Goal: Information Seeking & Learning: Check status

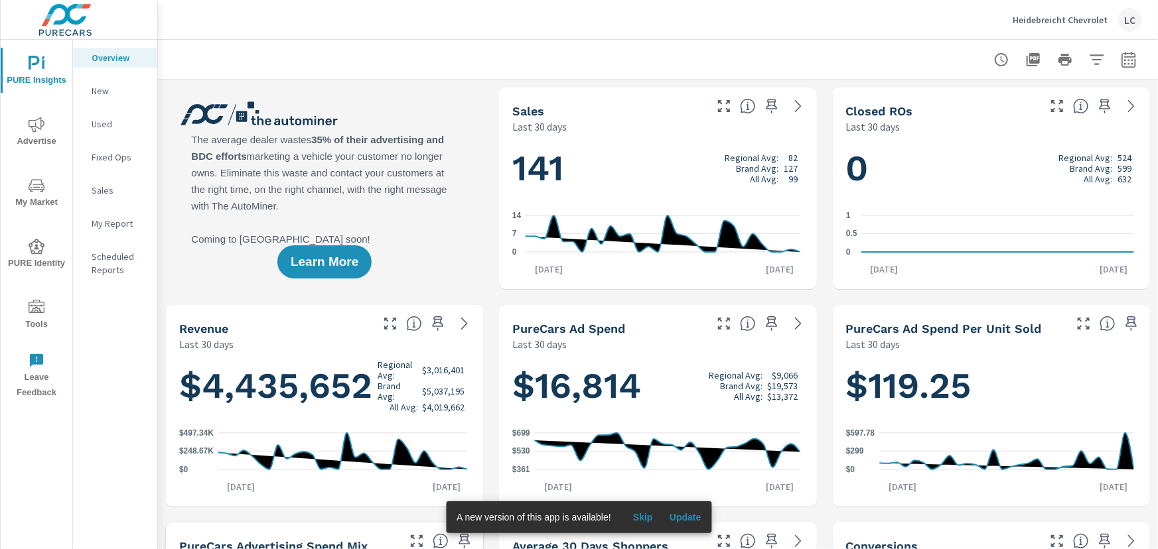
click at [36, 127] on icon "nav menu" at bounding box center [37, 125] width 16 height 16
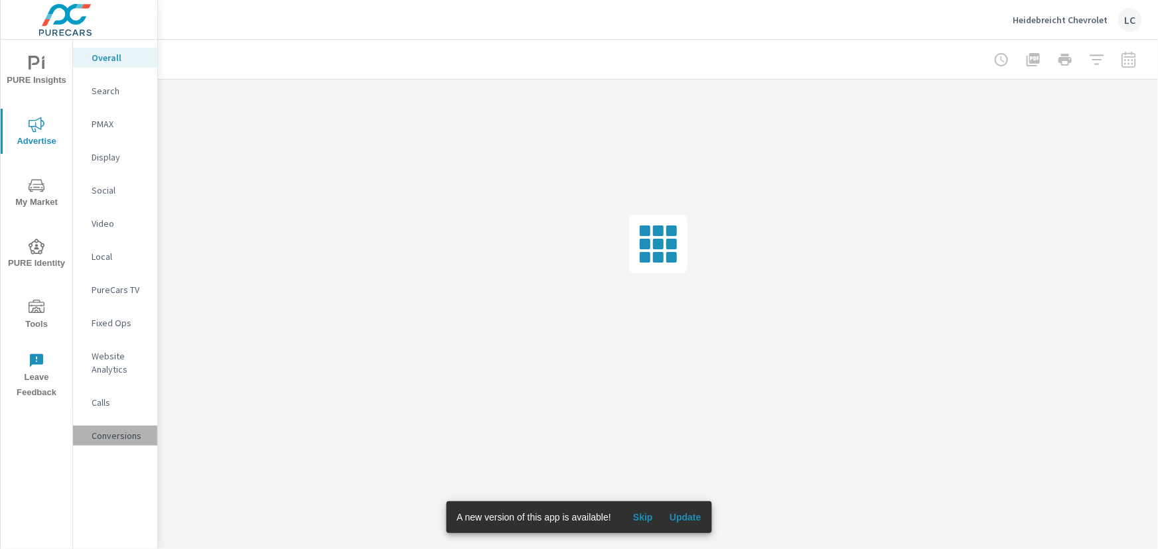
click at [117, 431] on p "Conversions" at bounding box center [119, 435] width 55 height 13
click at [682, 512] on span "Update" at bounding box center [685, 518] width 32 height 12
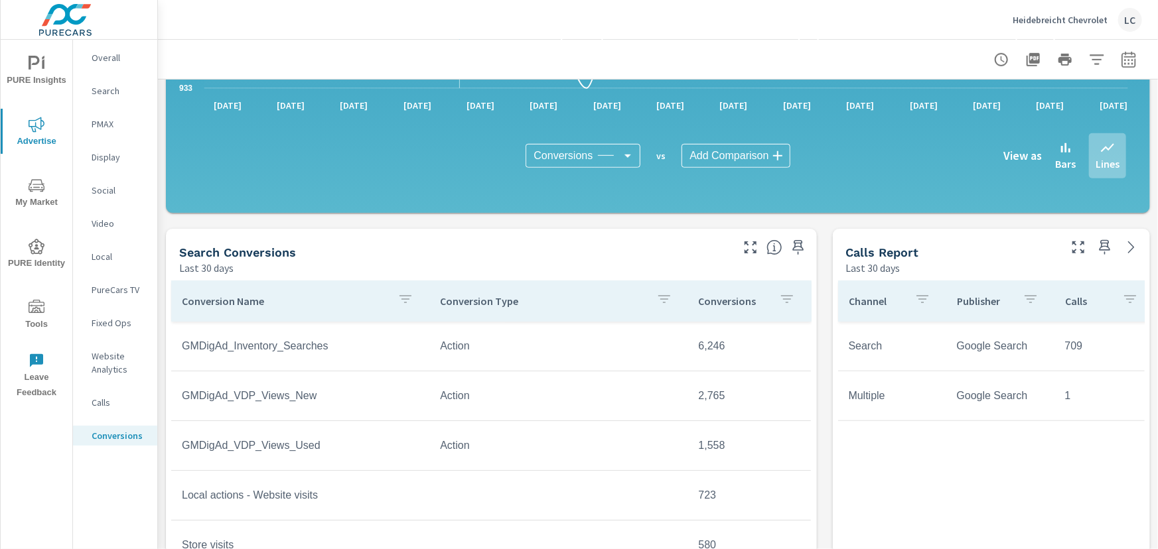
scroll to position [422, 0]
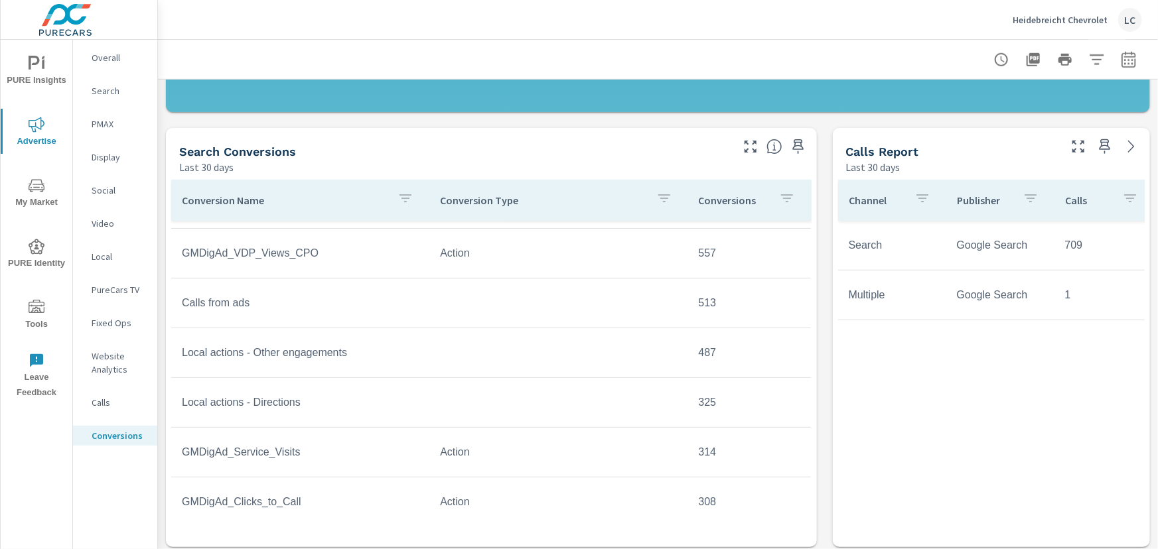
scroll to position [482, 0]
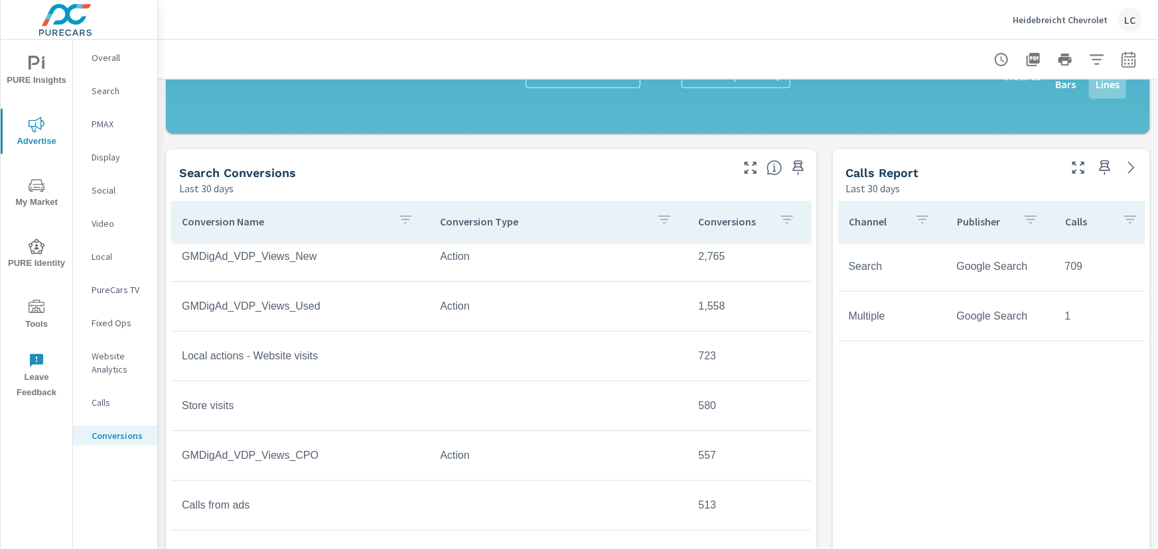
scroll to position [120, 0]
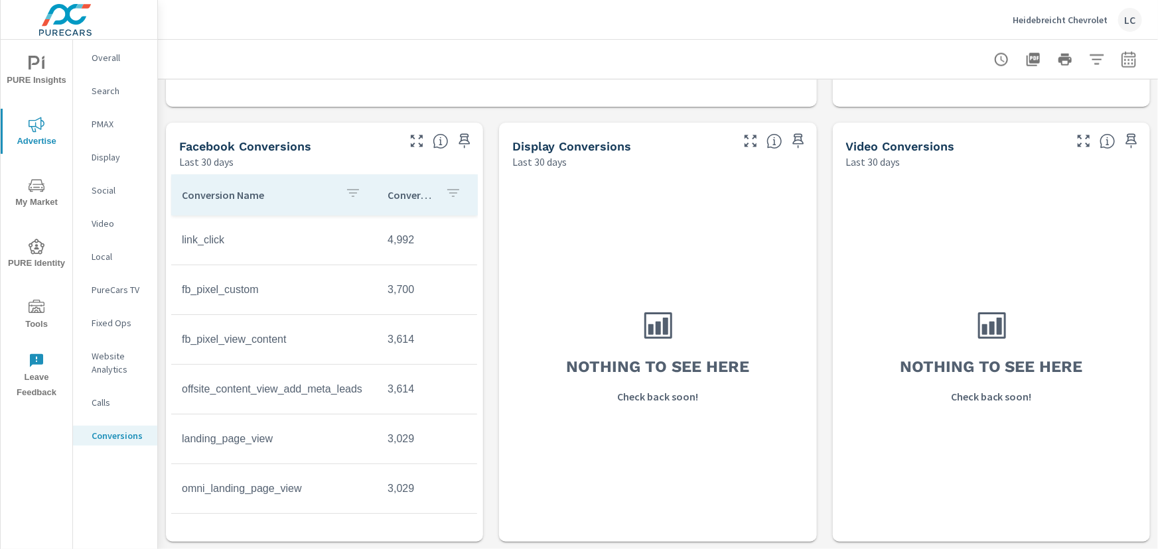
scroll to position [884, 0]
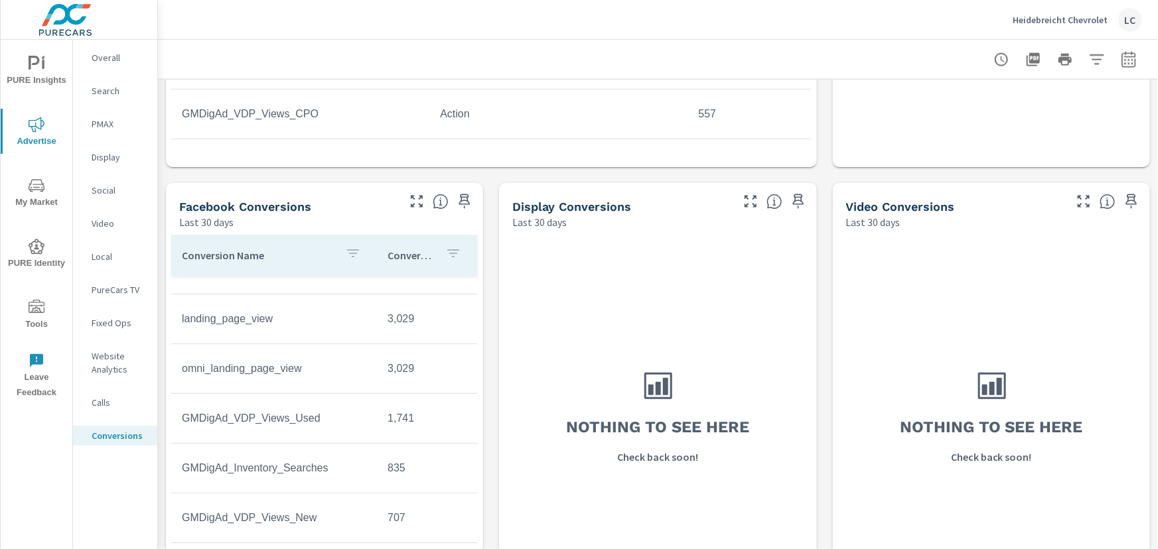
scroll to position [944, 0]
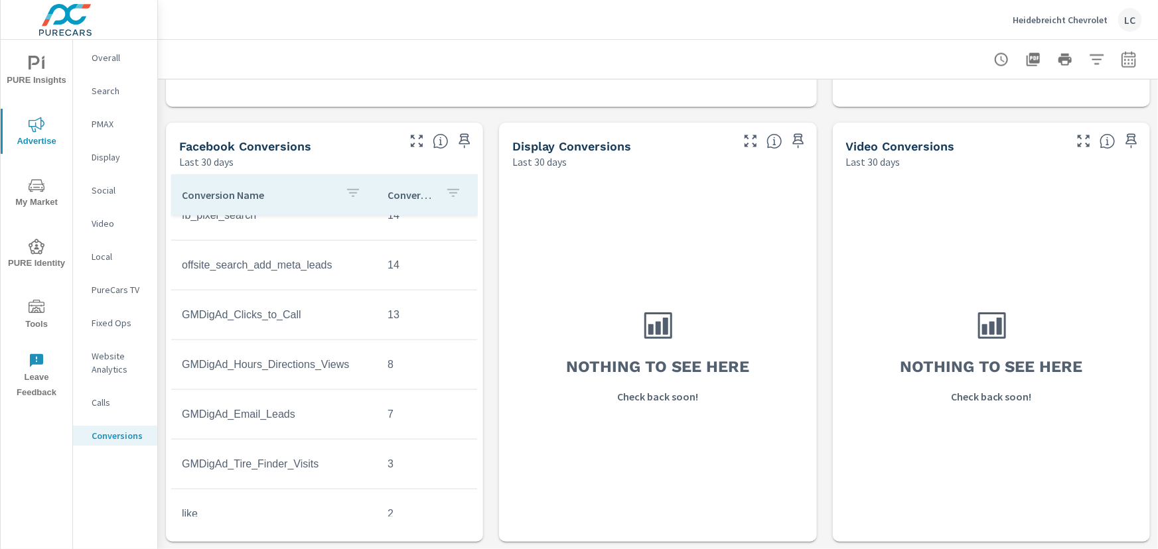
scroll to position [784, 0]
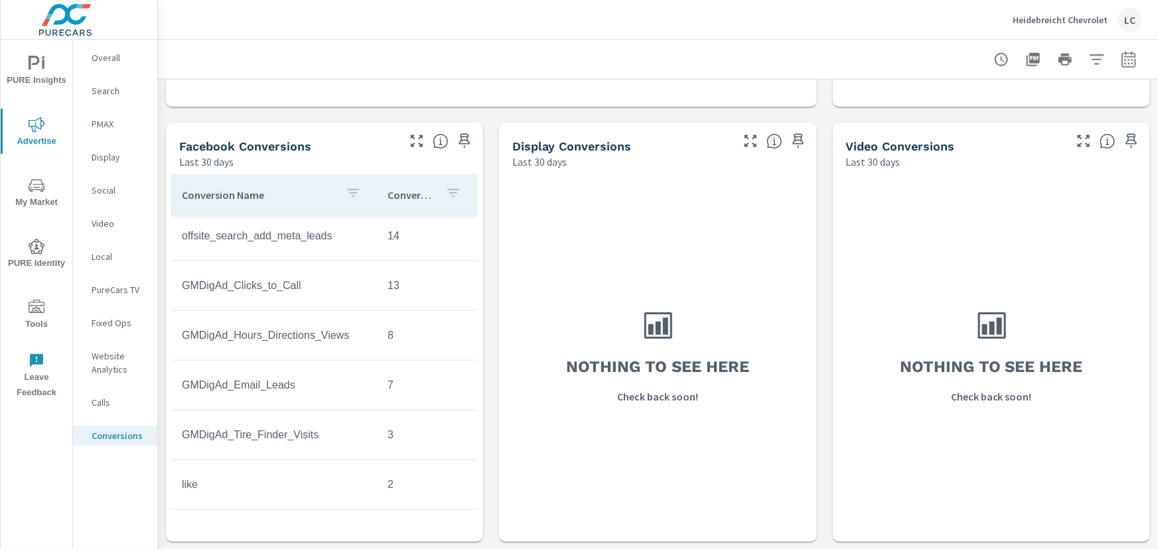
scroll to position [844, 0]
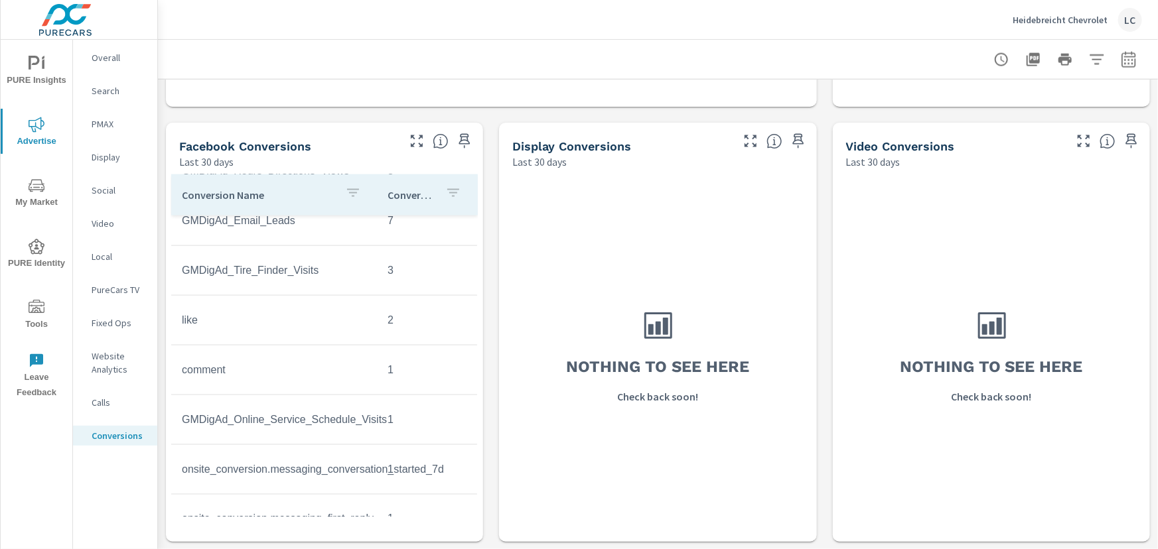
scroll to position [1025, 0]
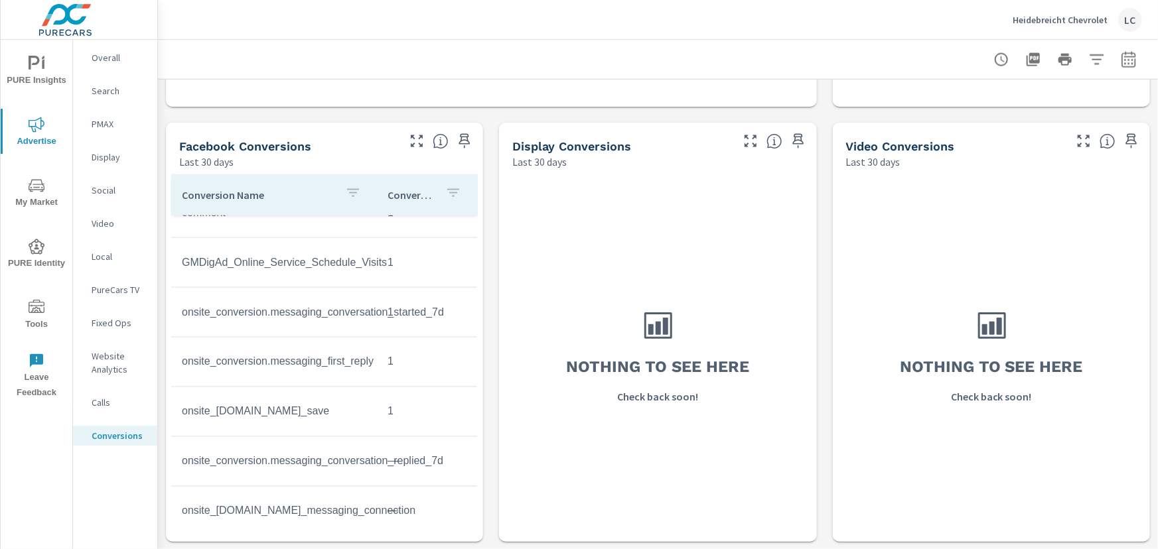
scroll to position [1143, 0]
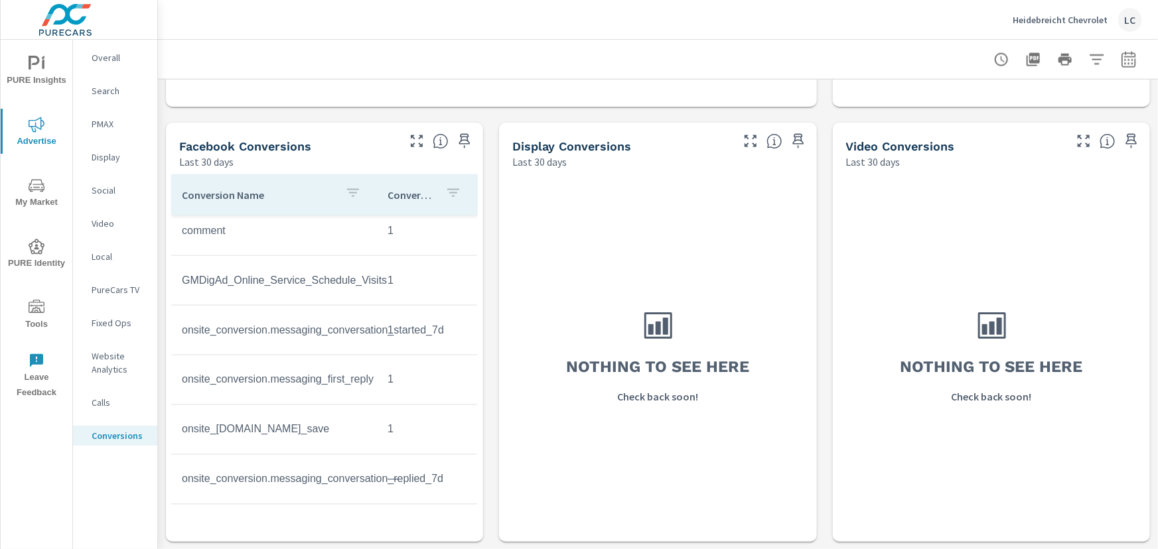
scroll to position [1082, 0]
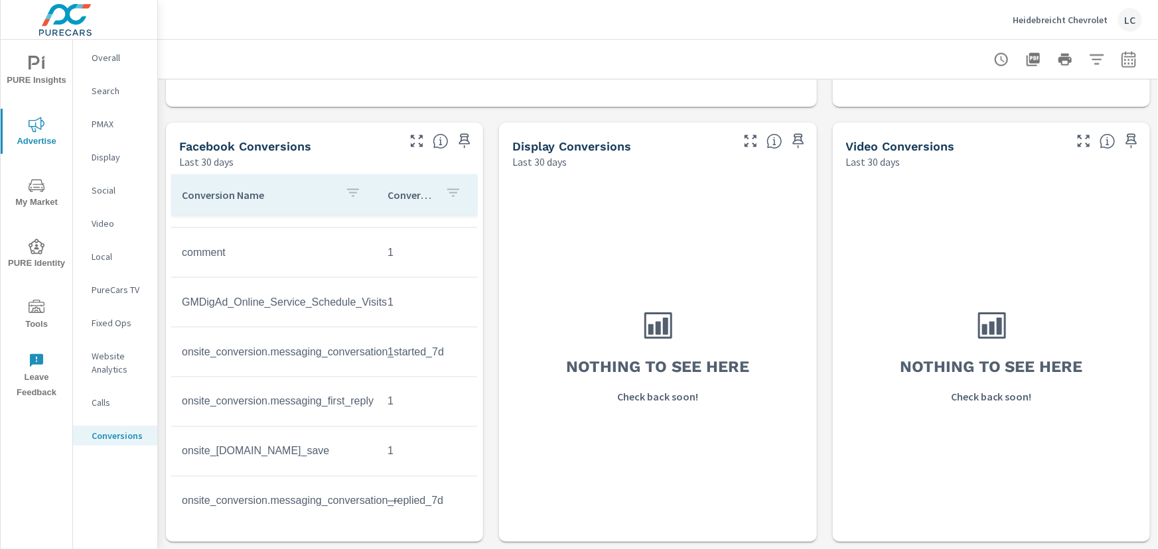
click at [106, 400] on p "Calls" at bounding box center [119, 402] width 55 height 13
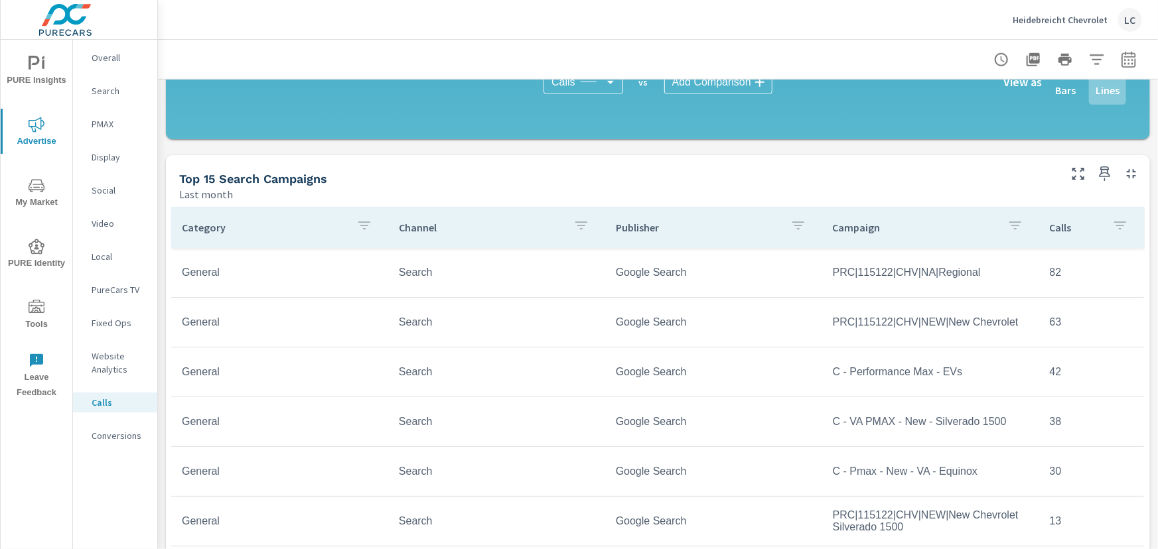
scroll to position [603, 0]
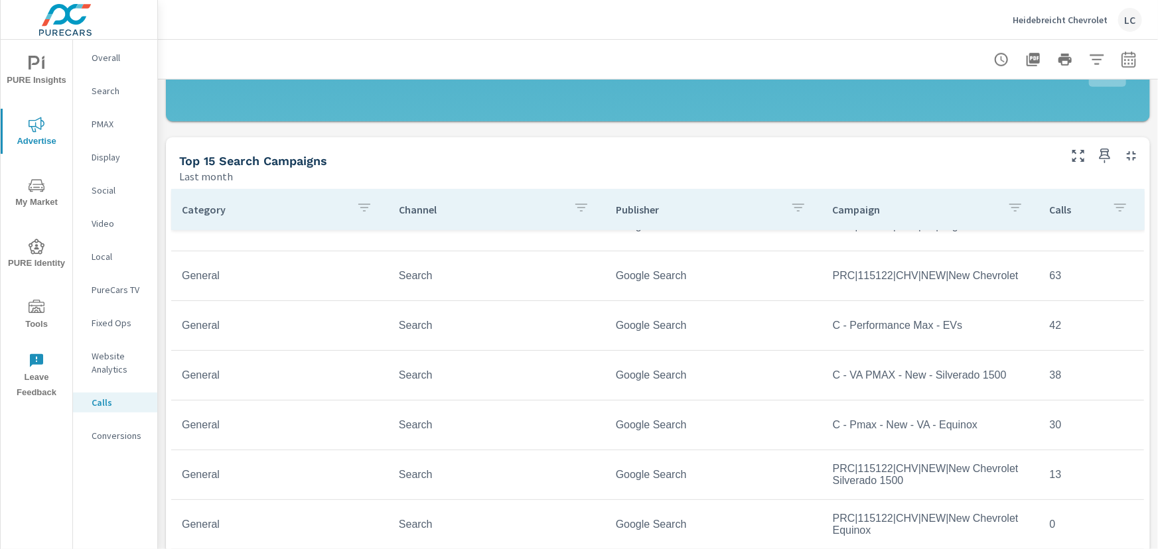
scroll to position [75, 0]
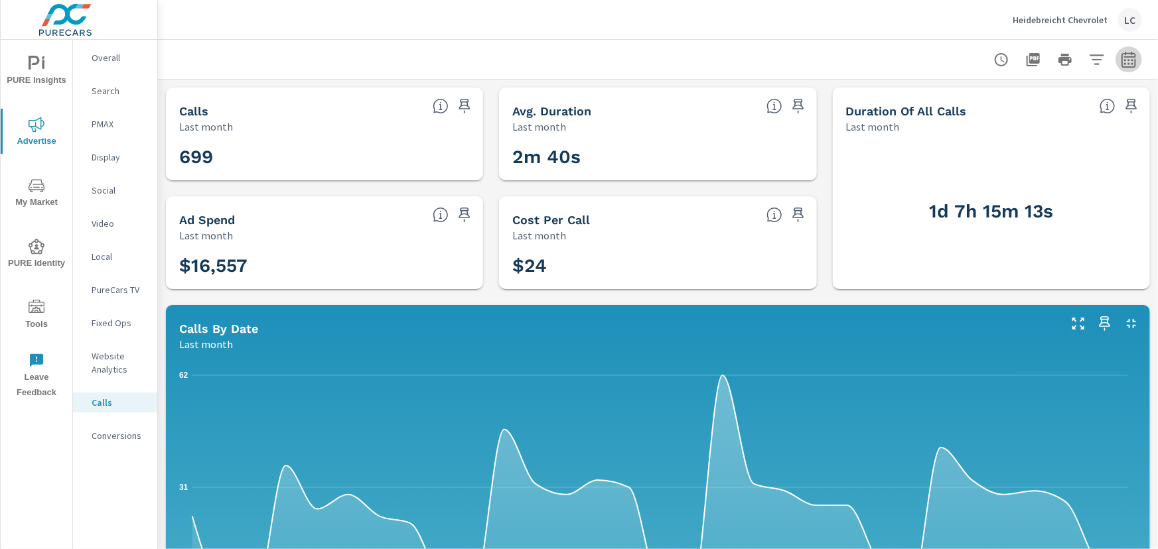
click at [1124, 59] on icon "button" at bounding box center [1128, 61] width 9 height 5
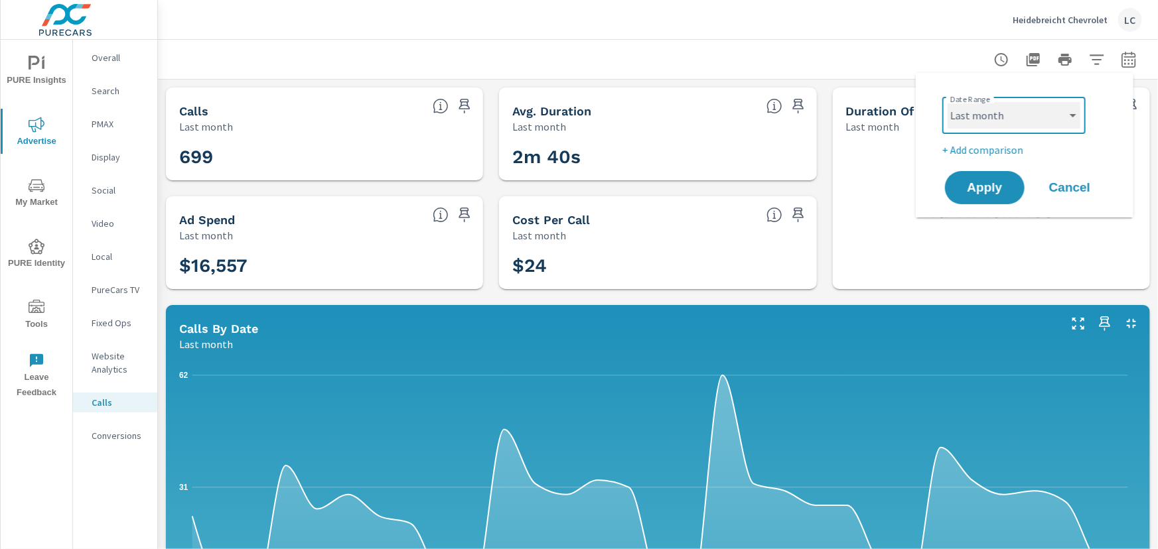
click at [1065, 118] on select "Custom [DATE] Last week Last 7 days Last 14 days Last 30 days Last 45 days Last…" at bounding box center [1013, 115] width 133 height 27
click at [947, 102] on select "Custom [DATE] Last week Last 7 days Last 14 days Last 30 days Last 45 days Last…" at bounding box center [1013, 115] width 133 height 27
select select "custom"
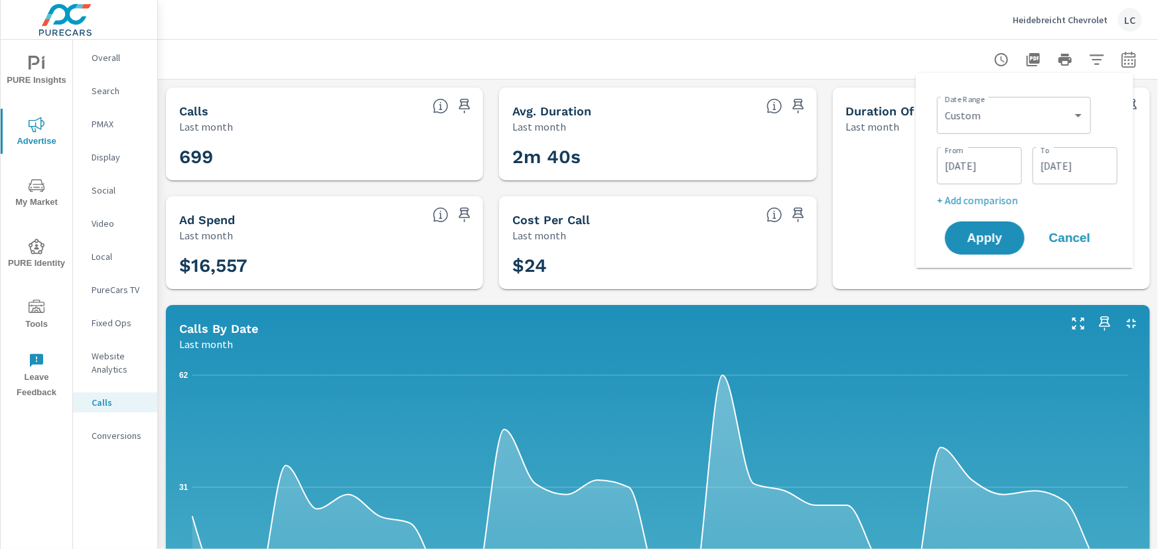
click at [974, 163] on input "[DATE]" at bounding box center [979, 166] width 74 height 27
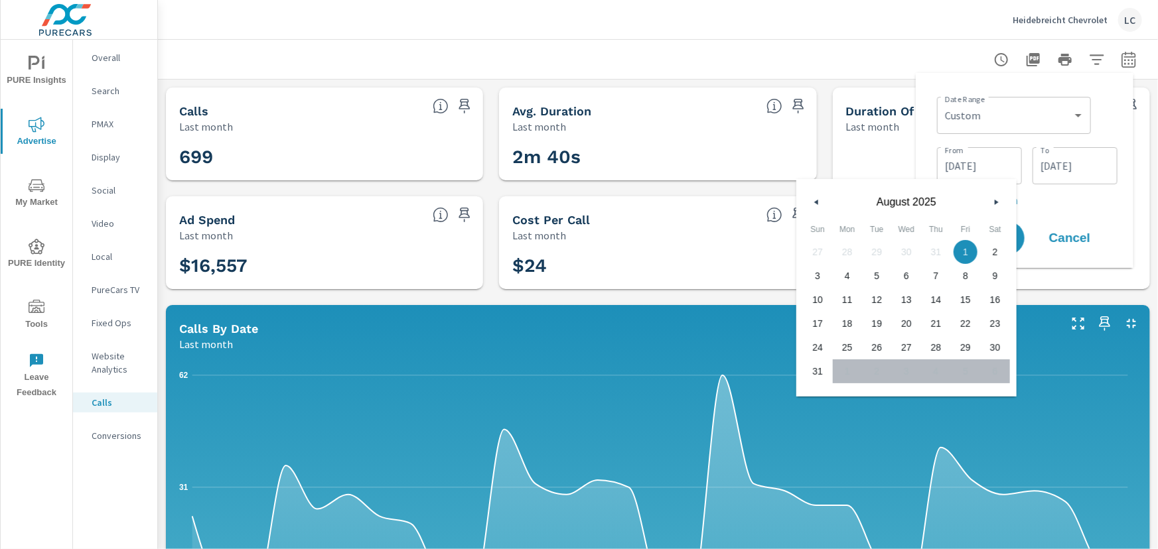
click at [816, 202] on icon "button" at bounding box center [814, 202] width 7 height 5
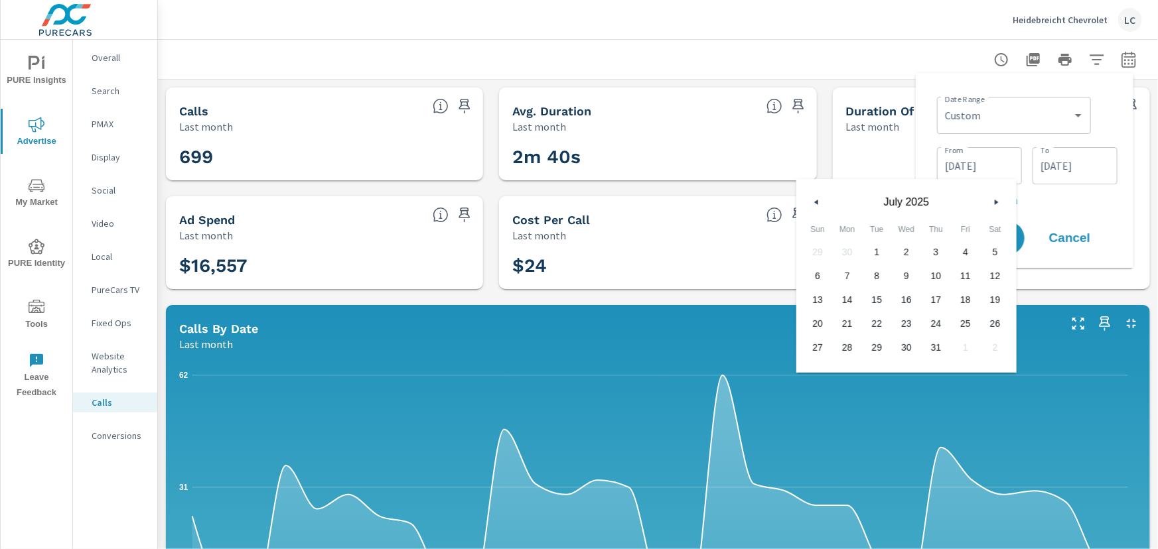
click at [816, 202] on icon "button" at bounding box center [814, 202] width 7 height 5
drag, startPoint x: 825, startPoint y: 249, endPoint x: 903, endPoint y: 220, distance: 82.9
click at [828, 249] on span "1" at bounding box center [818, 251] width 30 height 17
type input "[DATE]"
click at [1083, 165] on input "[DATE]" at bounding box center [1075, 166] width 74 height 27
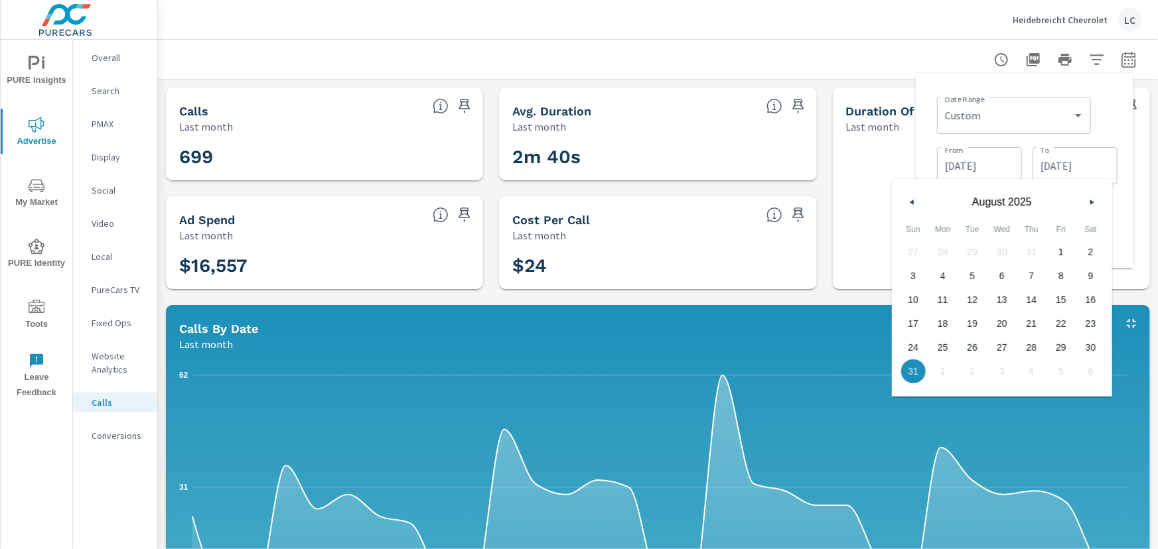
click at [908, 200] on icon "button" at bounding box center [910, 202] width 7 height 5
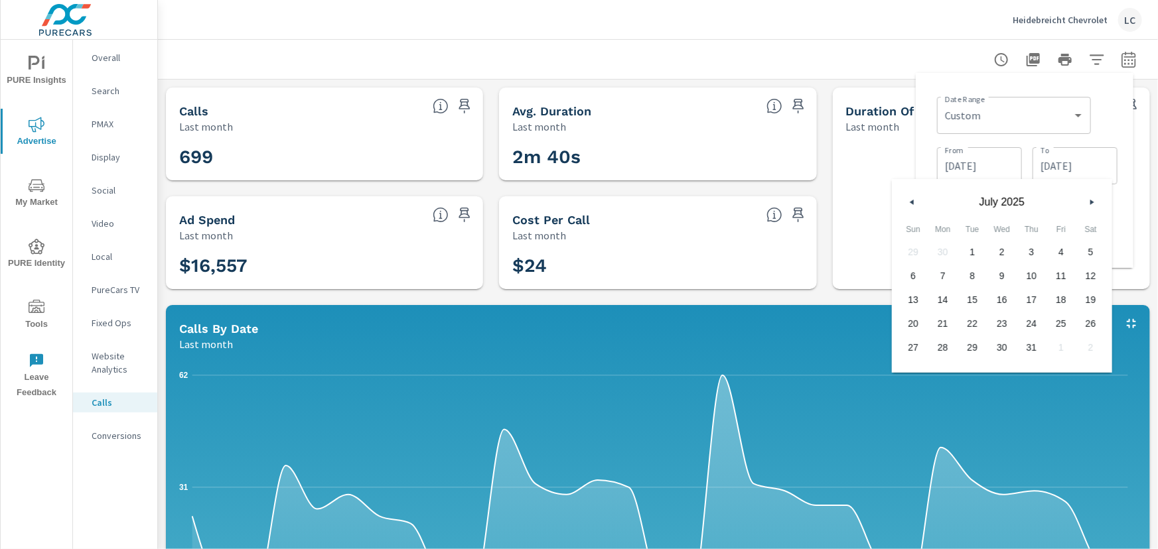
click at [908, 200] on icon "button" at bounding box center [910, 202] width 7 height 5
click at [943, 349] on span "30" at bounding box center [943, 347] width 30 height 17
type input "[DATE]"
click at [943, 342] on span "30" at bounding box center [943, 347] width 30 height 17
click at [1134, 265] on div "1d 7h 15m 13s" at bounding box center [991, 211] width 307 height 145
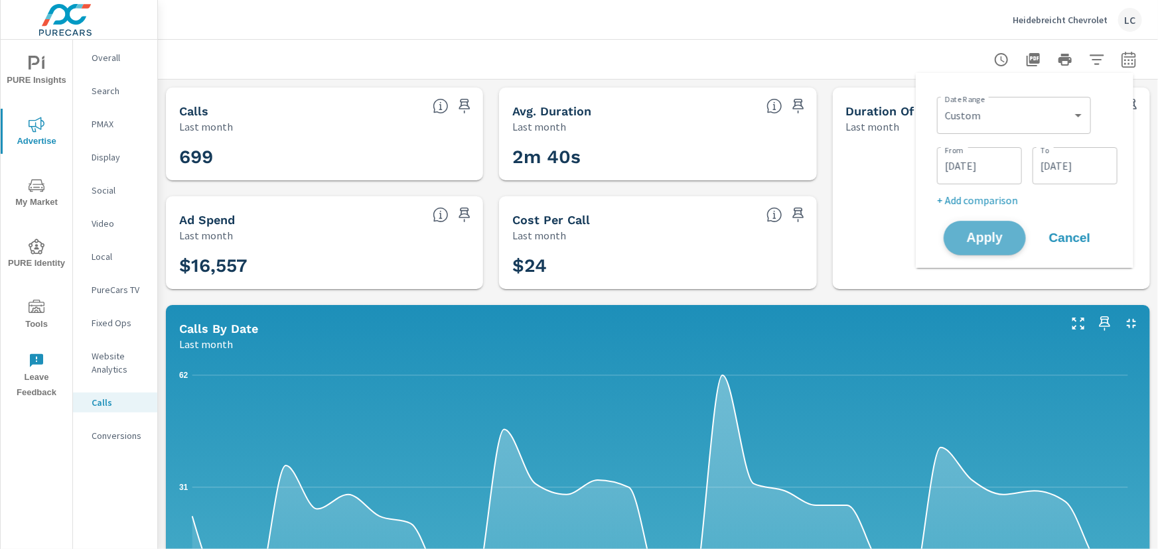
click at [989, 241] on span "Apply" at bounding box center [984, 238] width 54 height 13
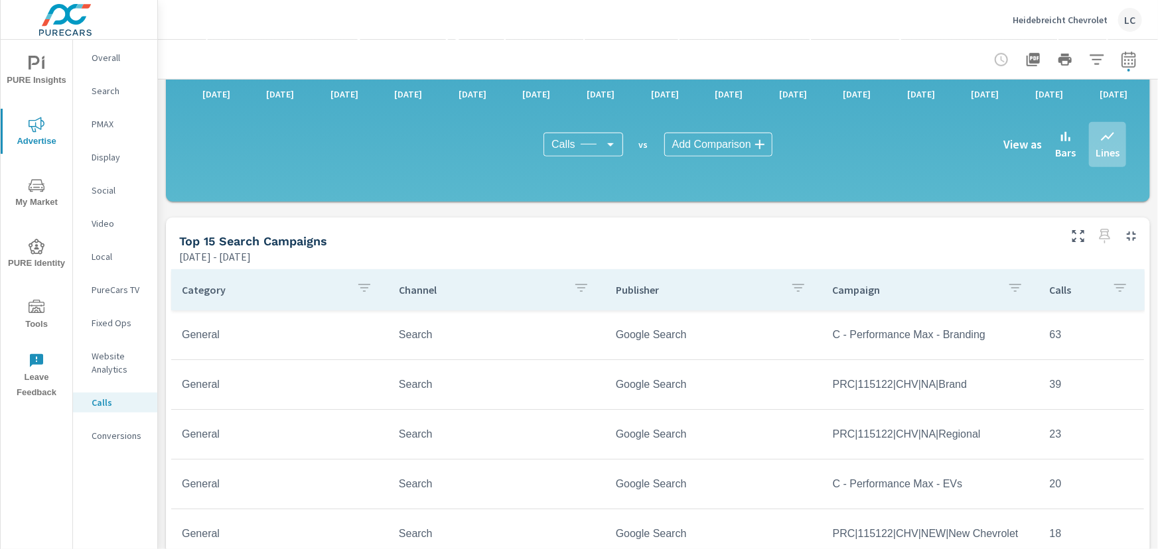
scroll to position [543, 0]
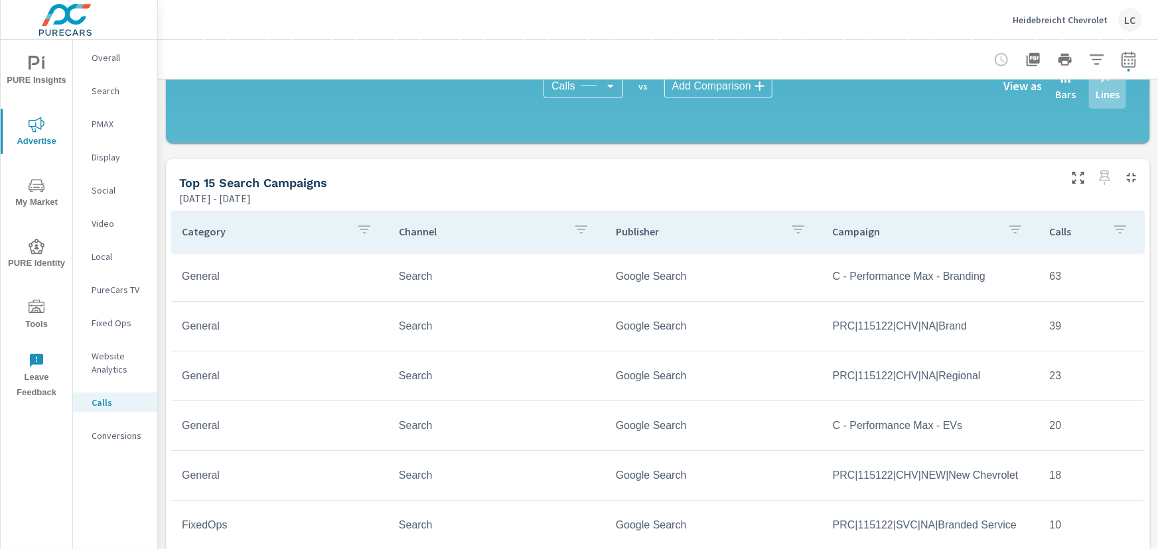
scroll to position [603, 0]
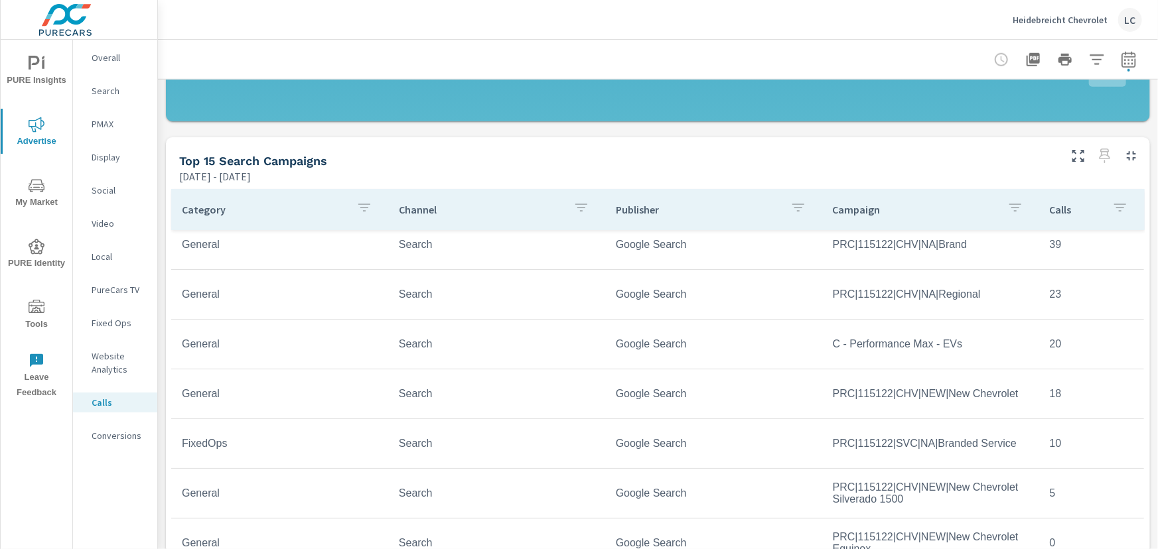
scroll to position [120, 0]
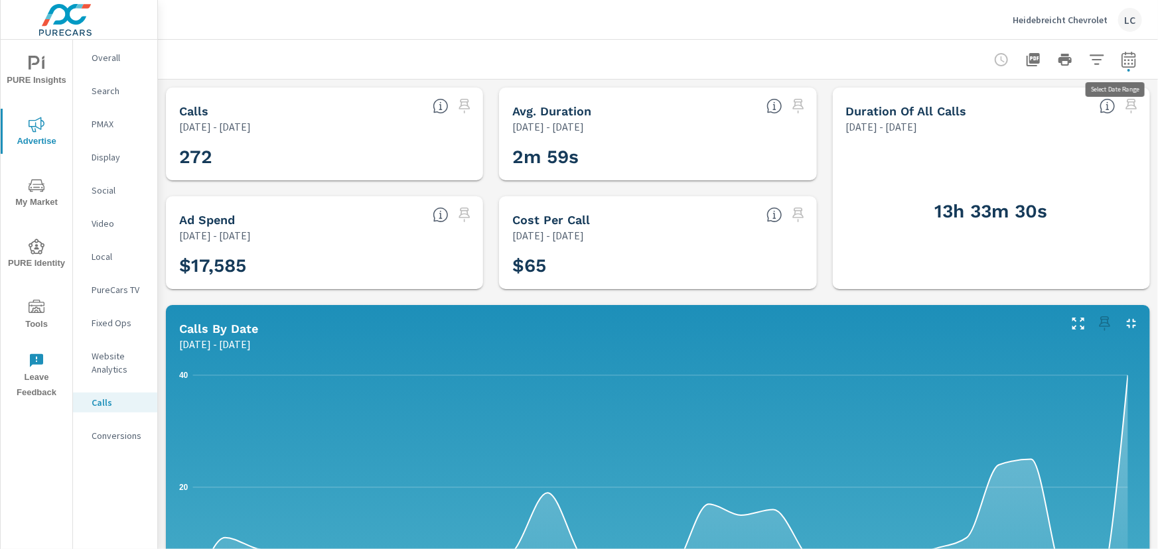
click at [1124, 60] on icon "button" at bounding box center [1128, 61] width 9 height 5
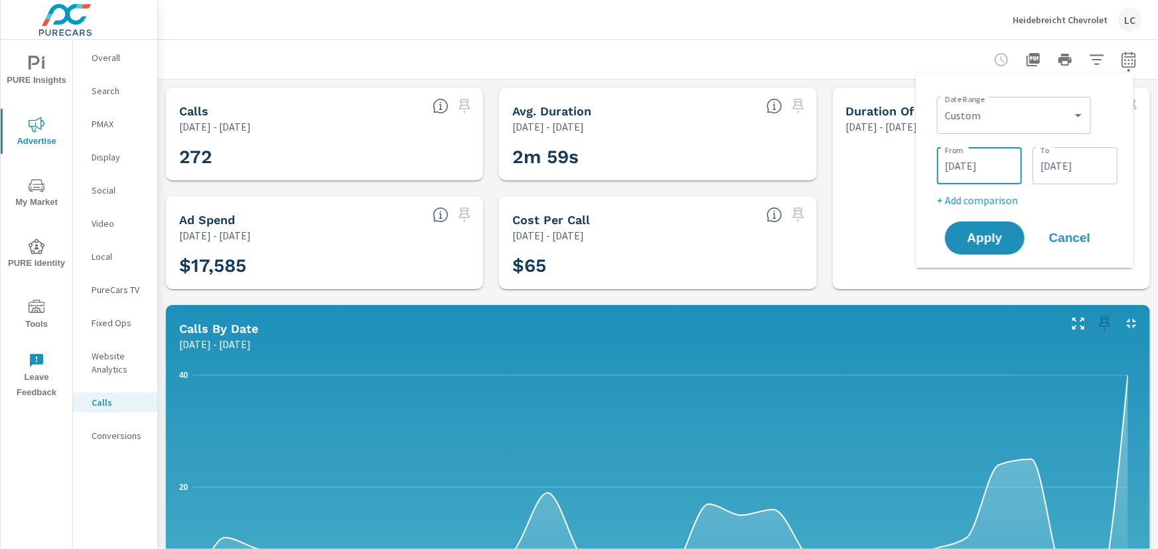
click at [1008, 167] on input "[DATE]" at bounding box center [979, 166] width 74 height 27
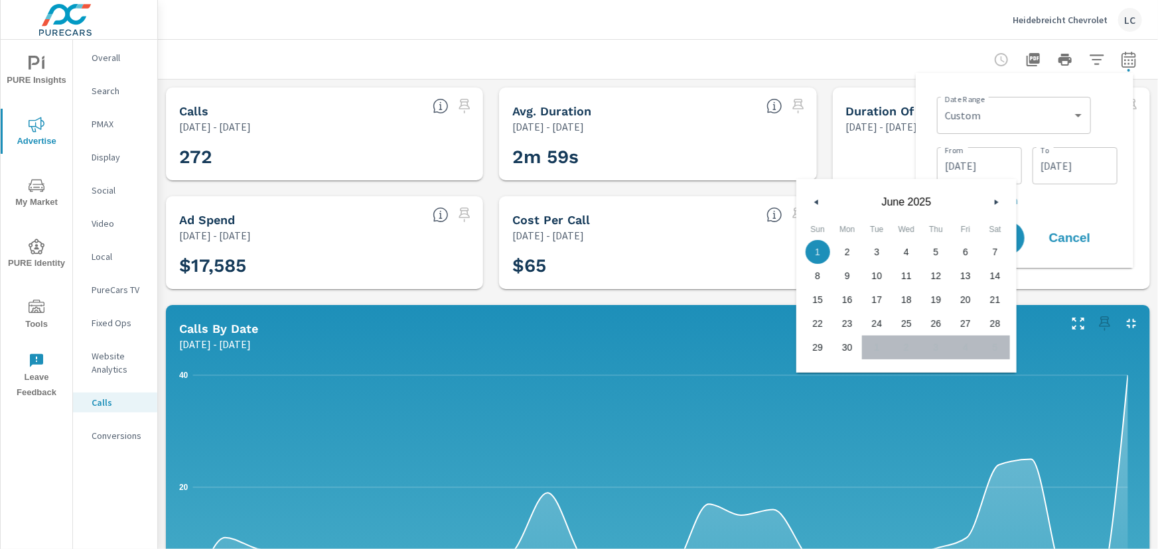
click at [1078, 167] on input "[DATE]" at bounding box center [1075, 166] width 74 height 27
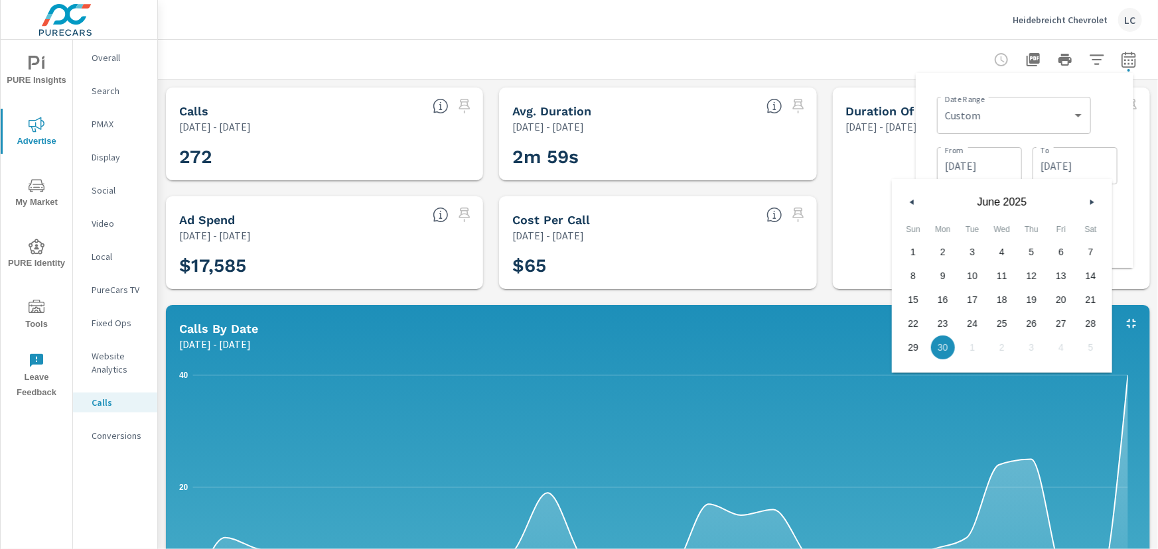
click at [1085, 200] on button "button" at bounding box center [1091, 202] width 16 height 16
click at [1025, 352] on span "31" at bounding box center [1031, 347] width 30 height 17
type input "[DATE]"
click at [995, 158] on input "[DATE]" at bounding box center [979, 166] width 74 height 27
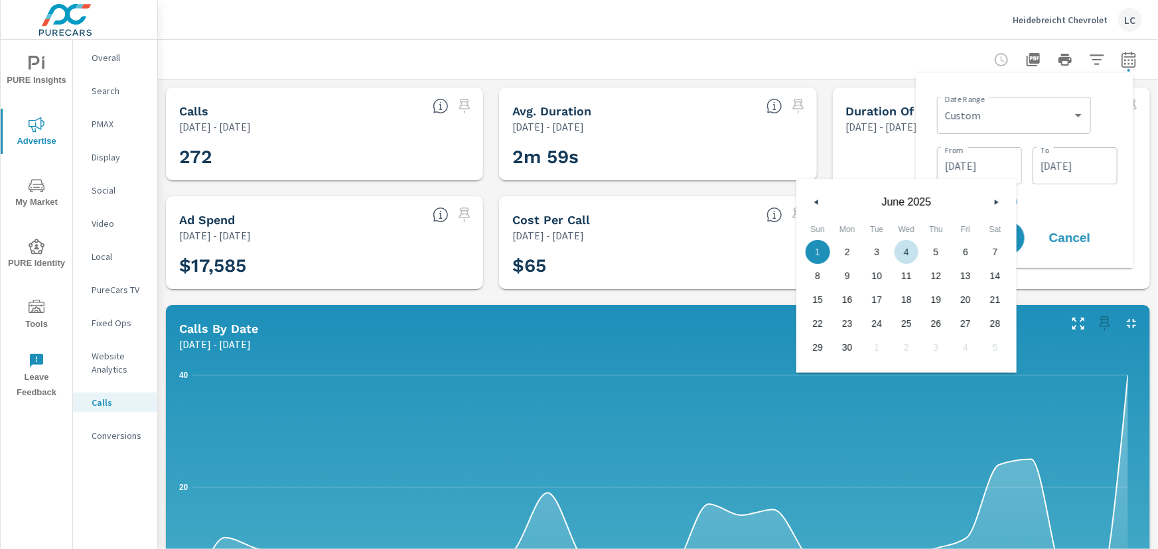
click at [989, 200] on button "button" at bounding box center [996, 202] width 16 height 16
click at [887, 252] on span "1" at bounding box center [877, 251] width 30 height 17
type input "[DATE]"
click at [887, 251] on span "1" at bounding box center [877, 251] width 30 height 17
click at [1041, 223] on button "Cancel" at bounding box center [1070, 238] width 80 height 33
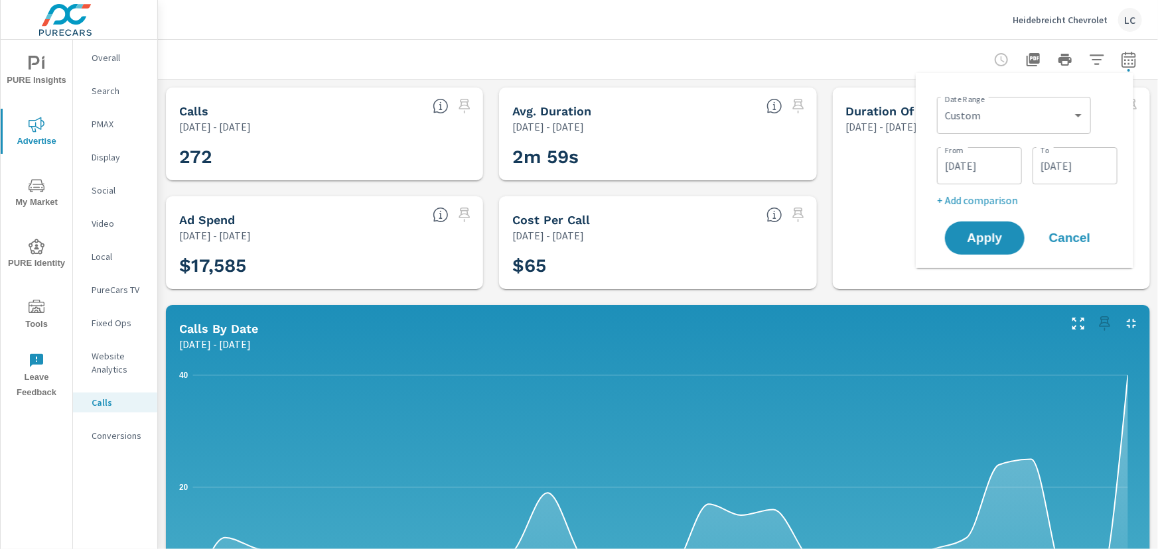
click at [1012, 226] on button "Apply" at bounding box center [985, 238] width 80 height 33
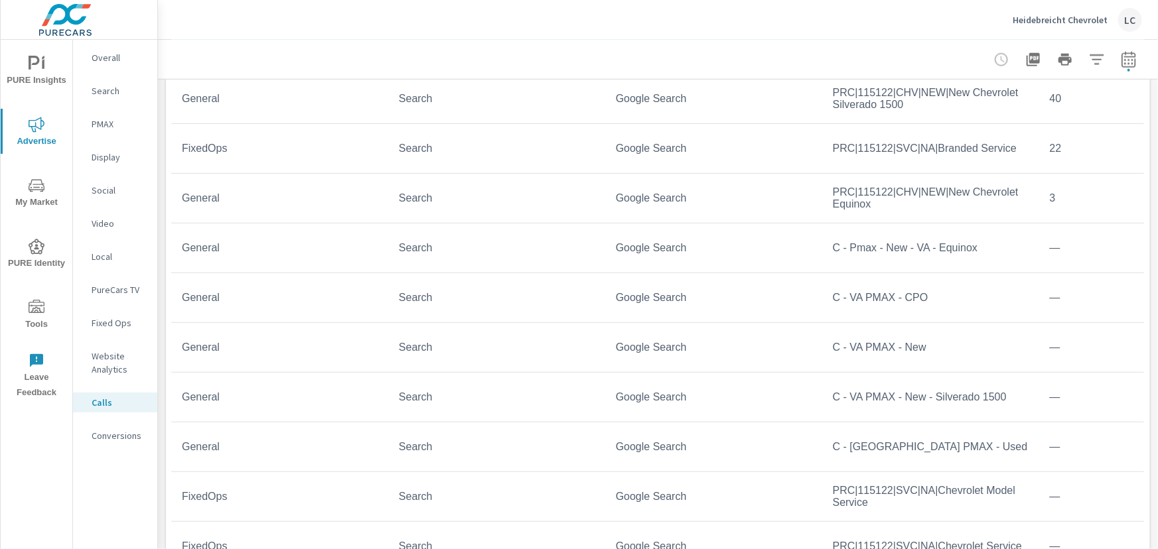
scroll to position [836, 0]
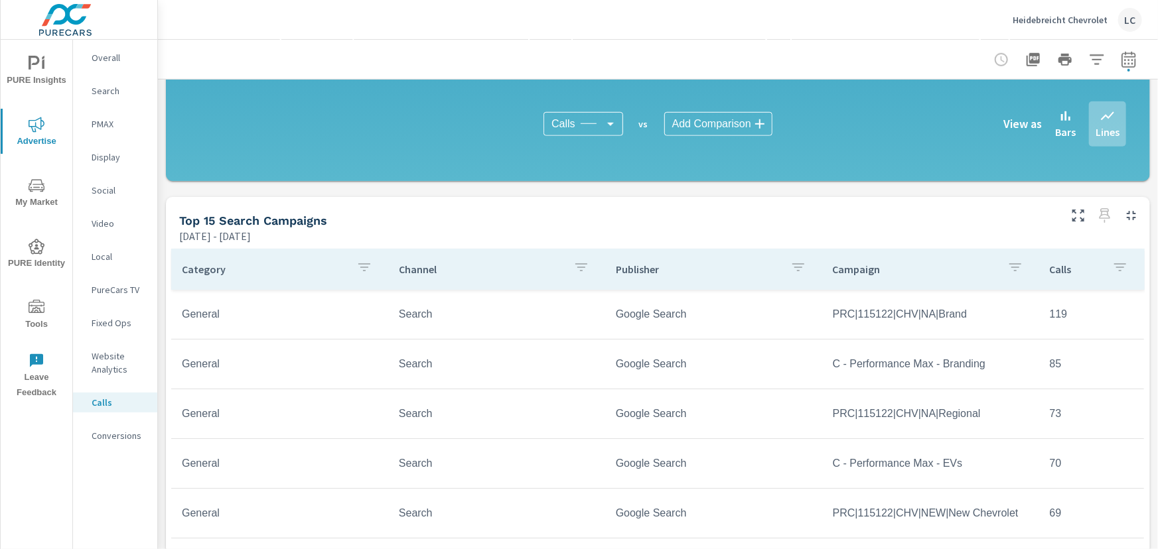
scroll to position [534, 0]
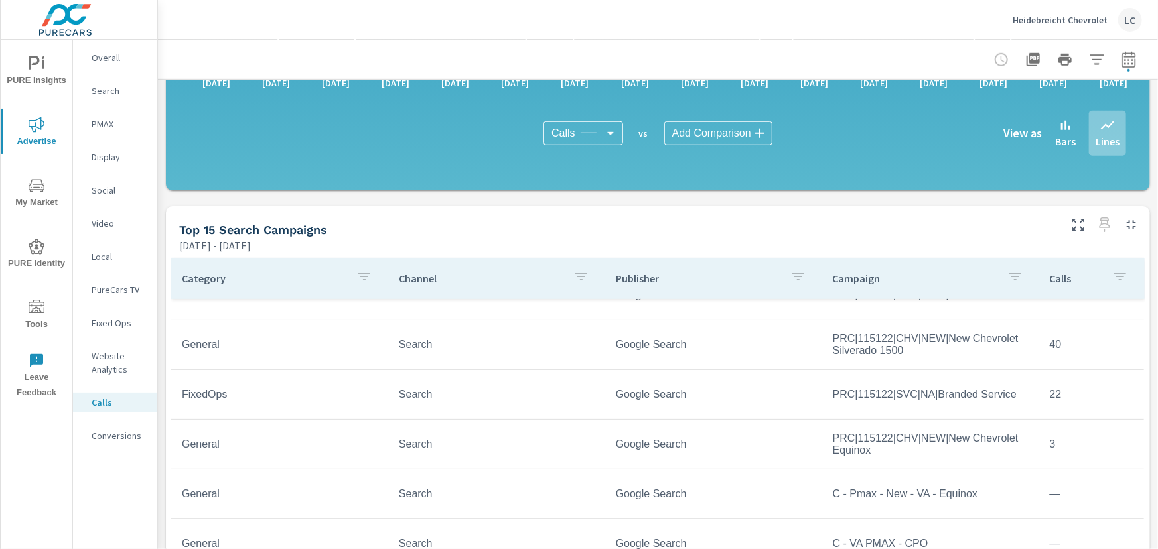
scroll to position [76, 0]
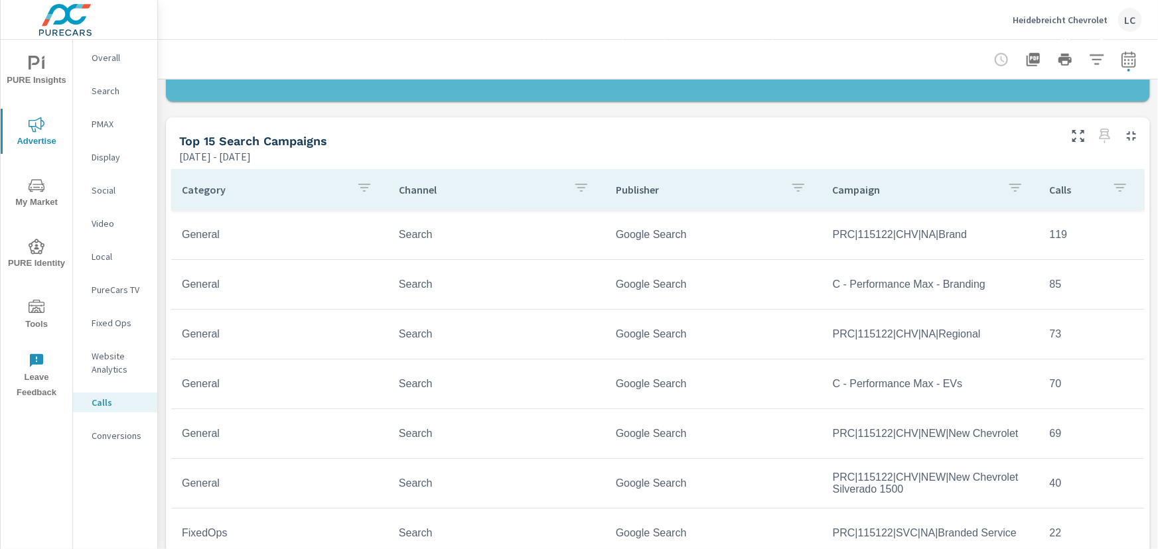
scroll to position [655, 0]
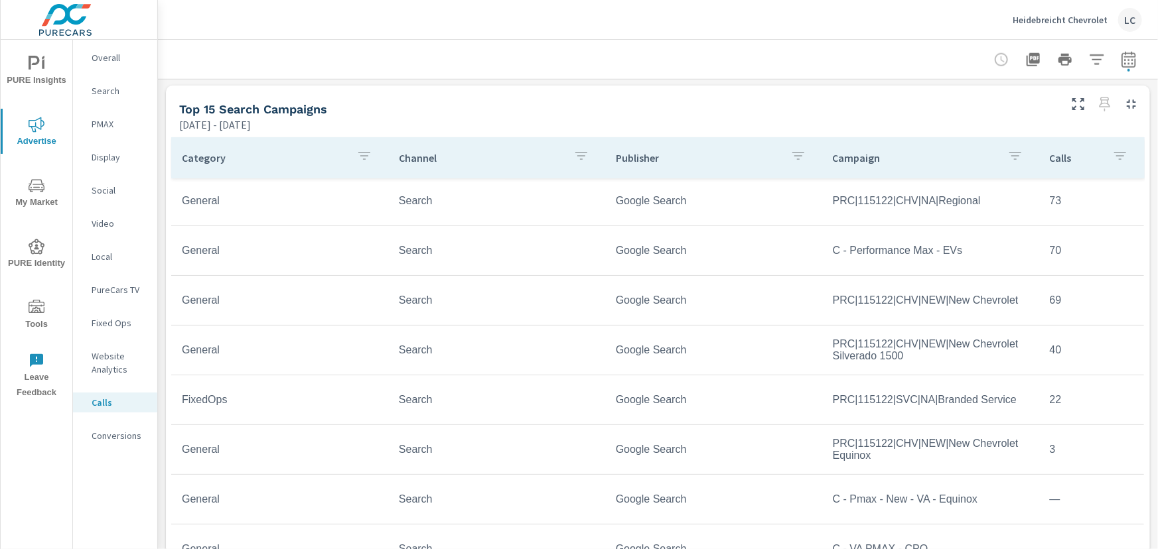
scroll to position [120, 0]
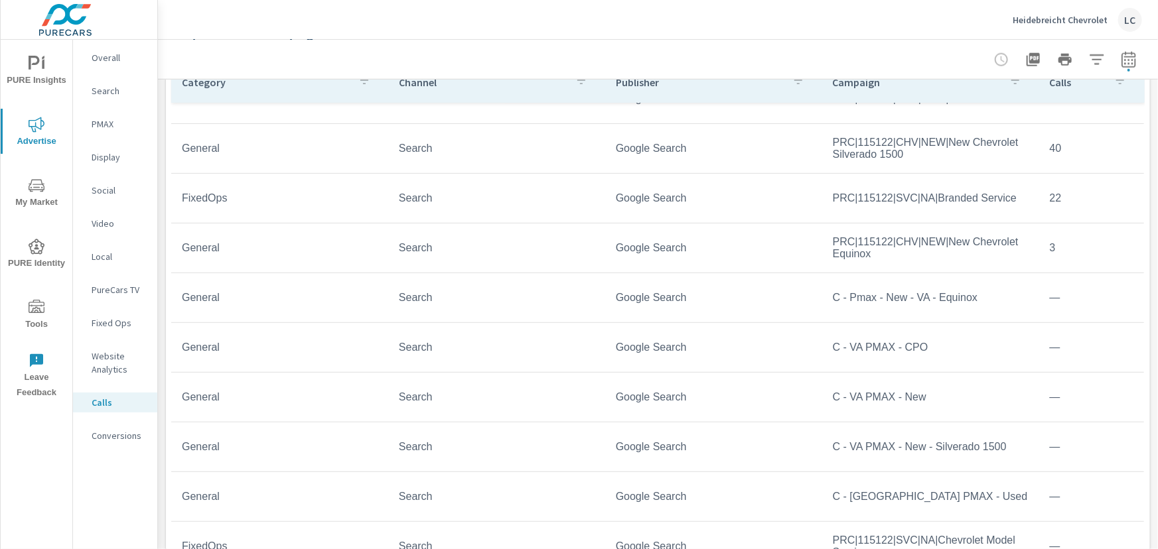
scroll to position [836, 0]
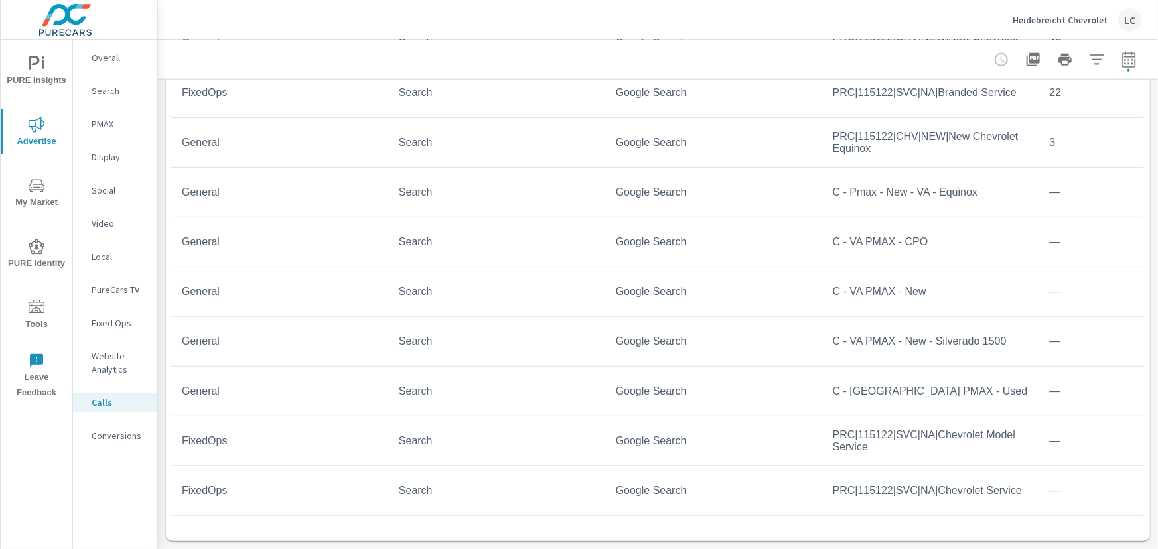
scroll to position [52, 0]
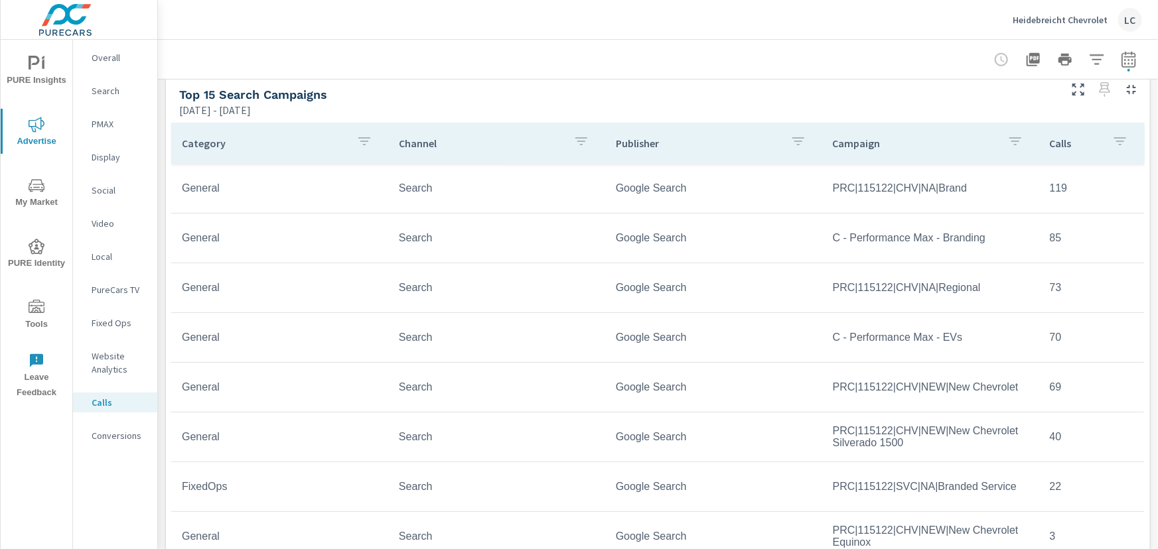
scroll to position [723, 0]
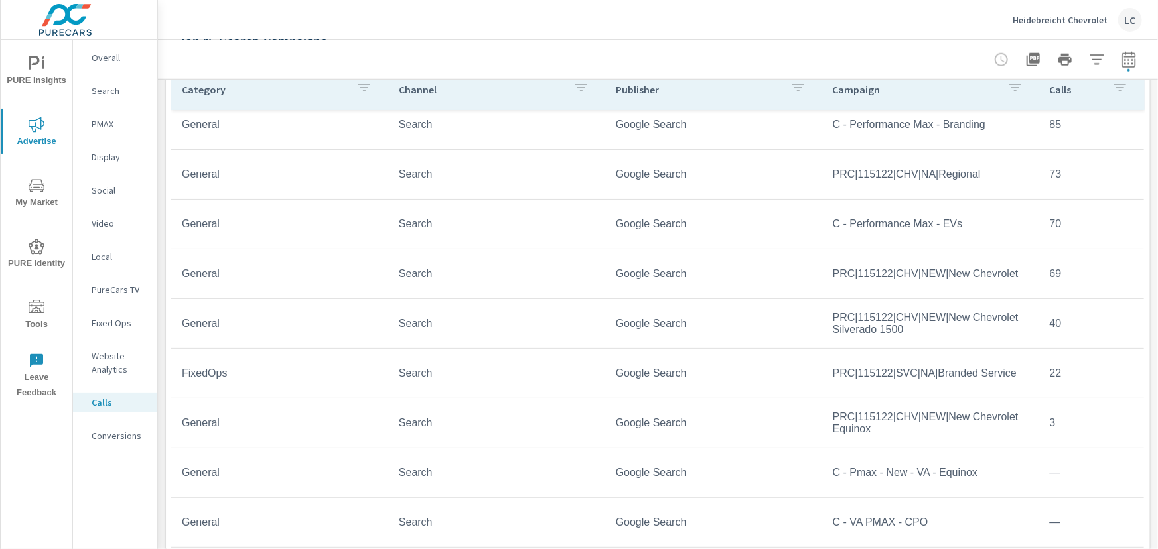
scroll to position [60, 0]
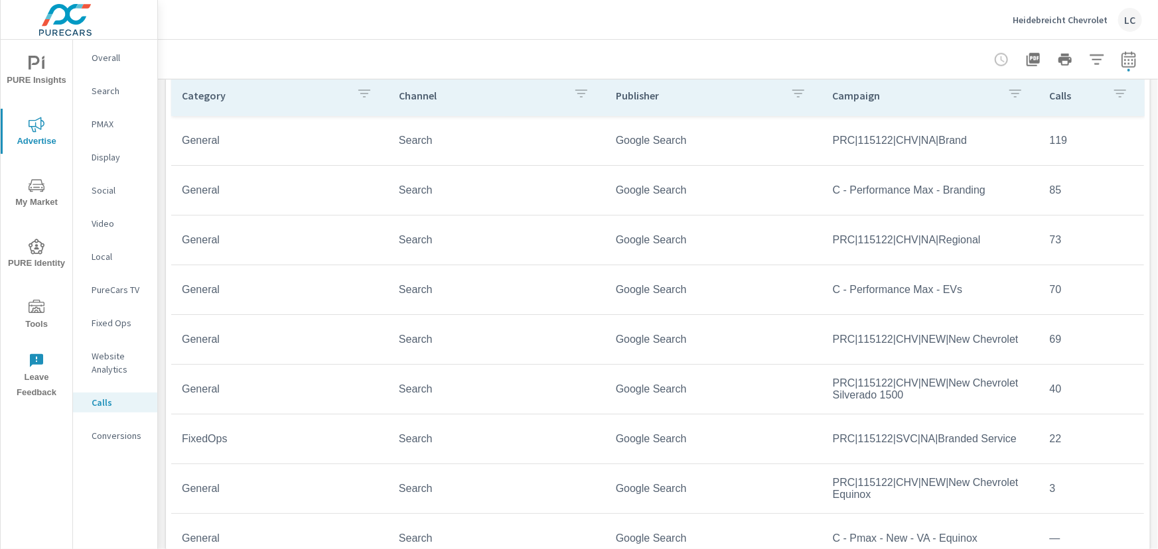
scroll to position [723, 0]
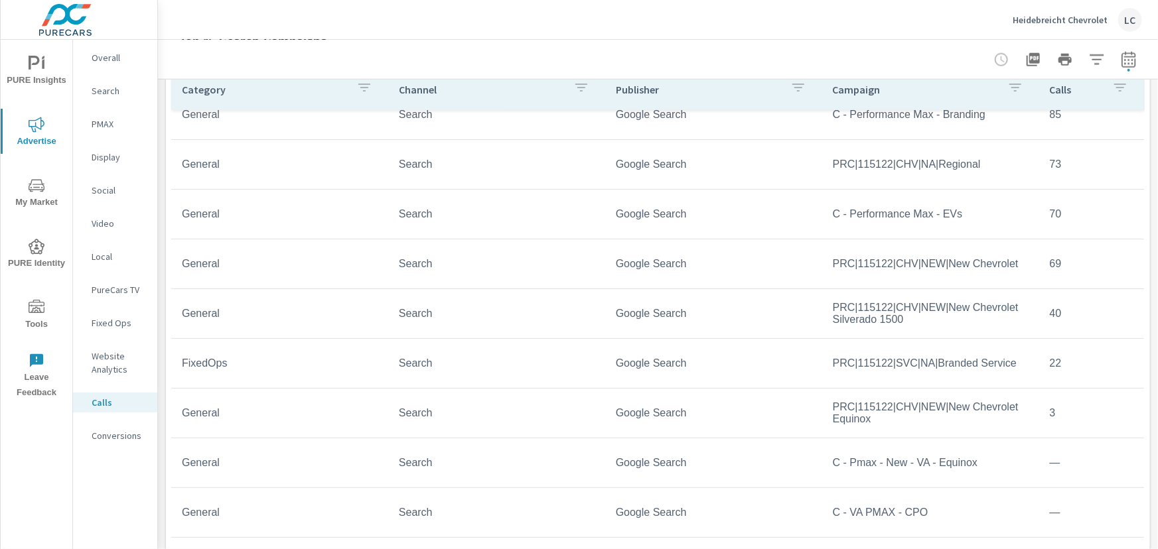
scroll to position [120, 0]
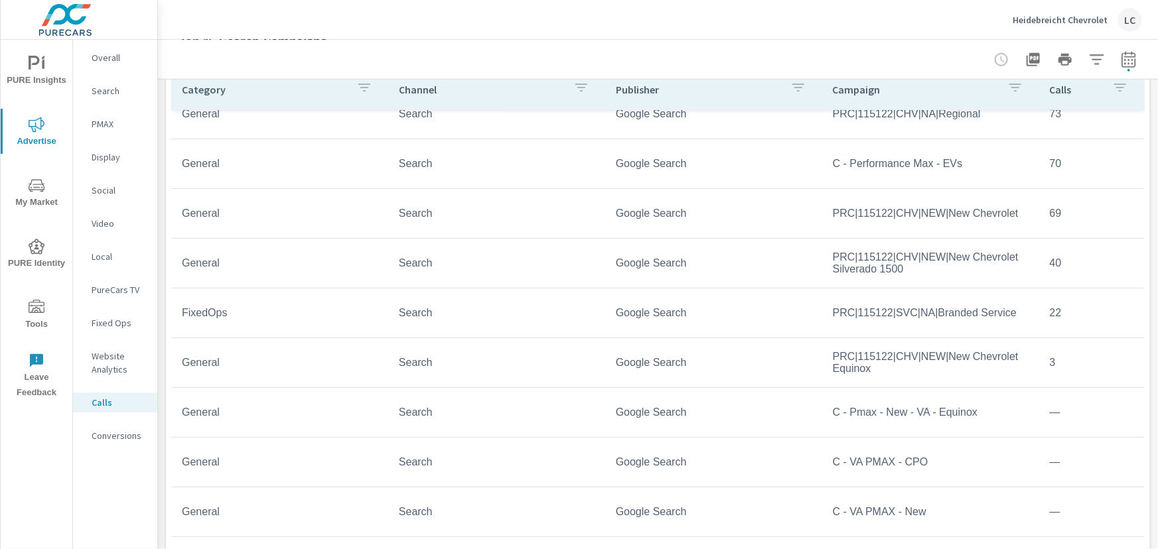
scroll to position [81, 0]
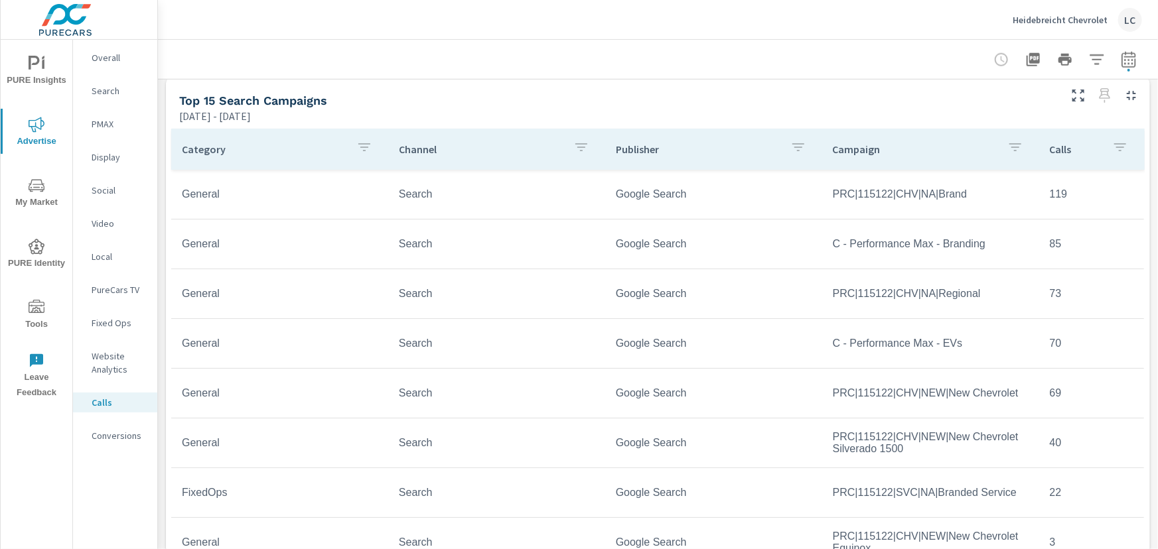
scroll to position [663, 0]
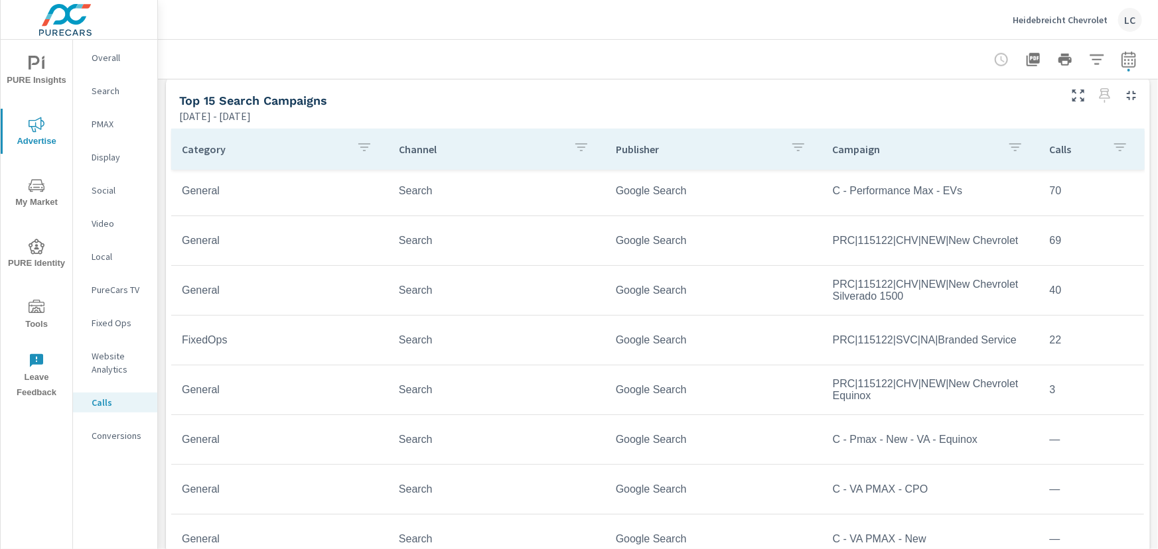
scroll to position [228, 0]
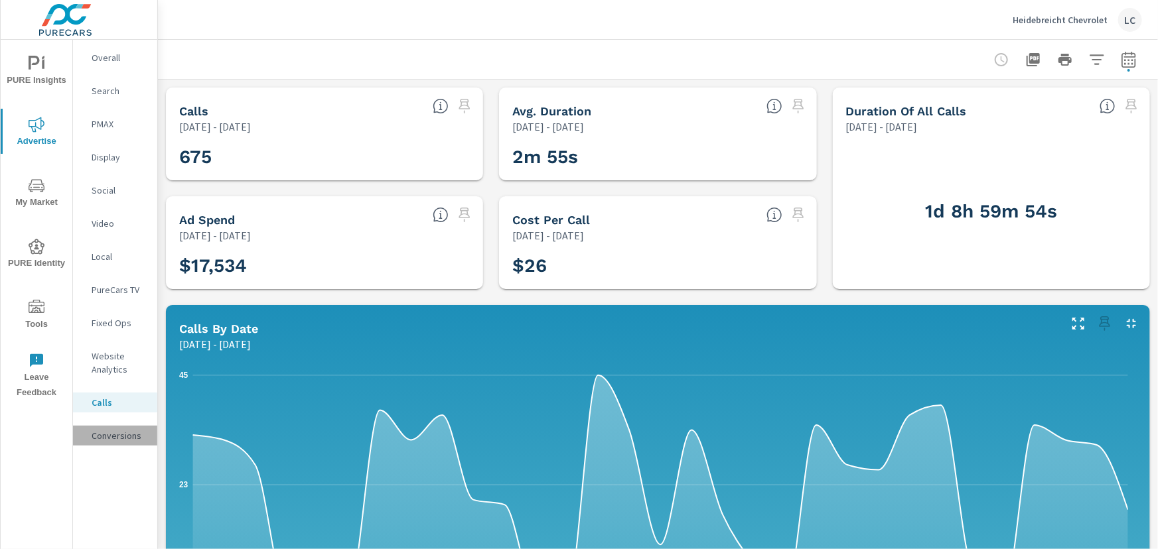
click at [114, 429] on p "Conversions" at bounding box center [119, 435] width 55 height 13
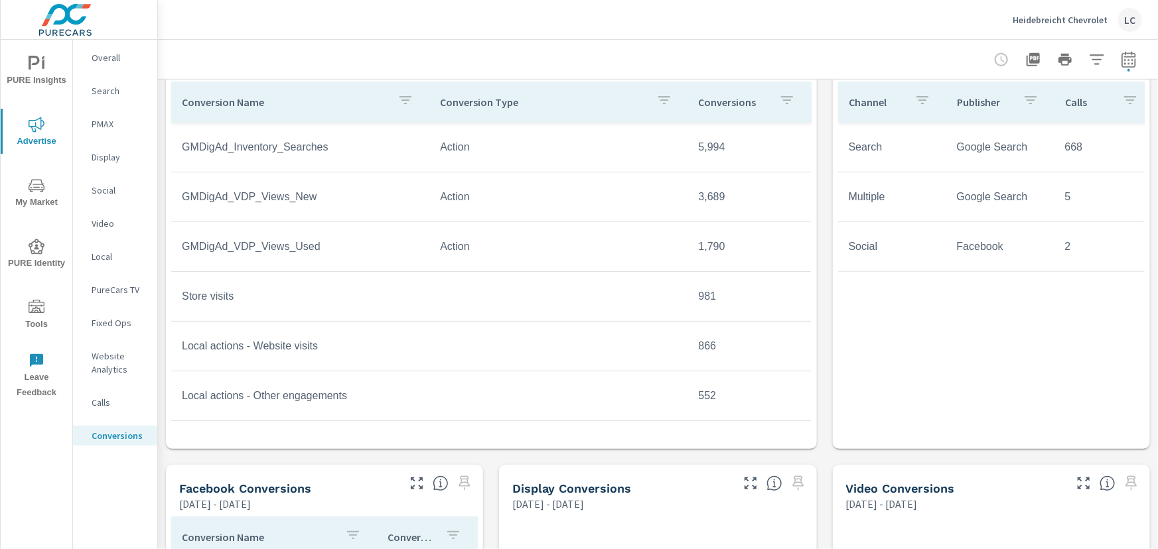
scroll to position [603, 0]
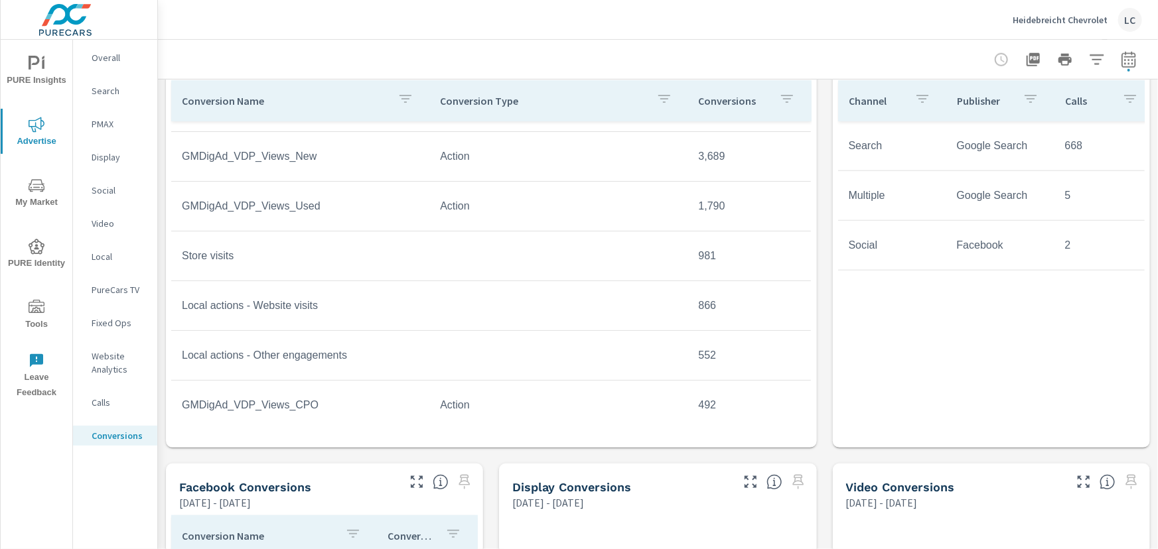
scroll to position [60, 0]
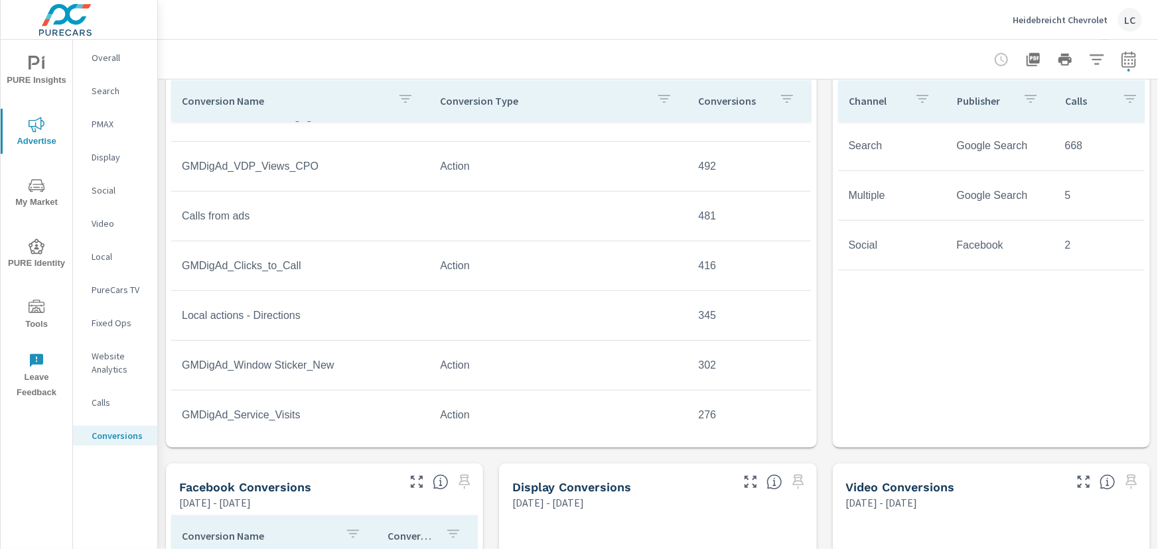
scroll to position [301, 0]
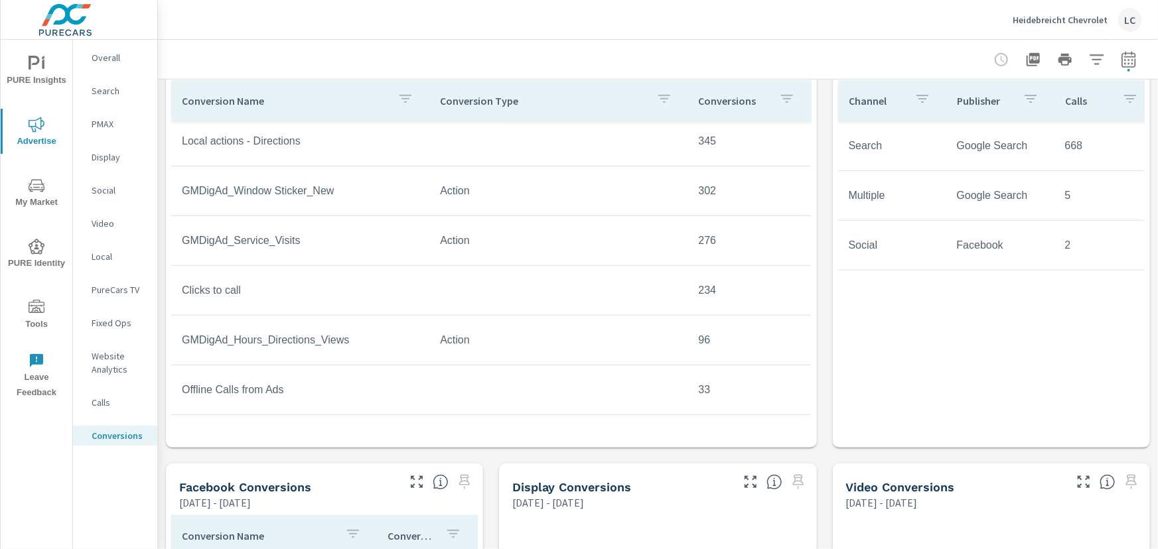
scroll to position [482, 0]
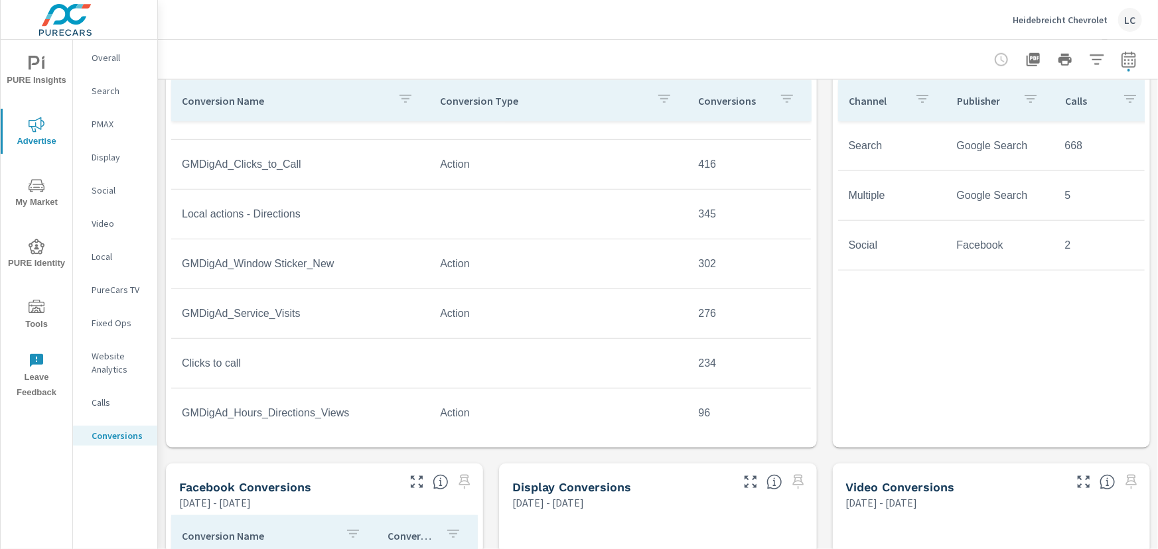
scroll to position [362, 0]
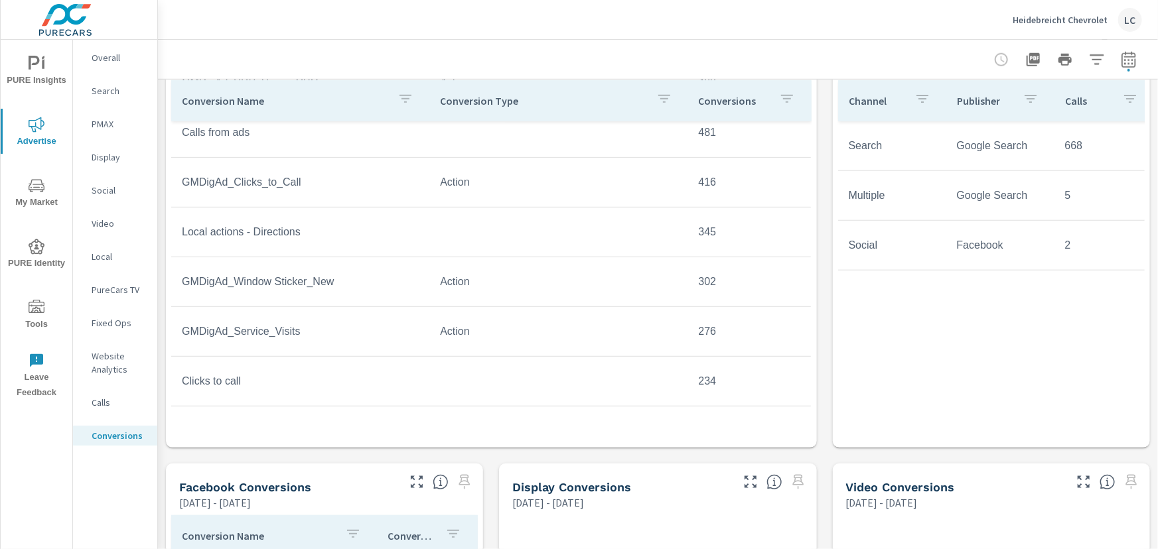
scroll to position [301, 0]
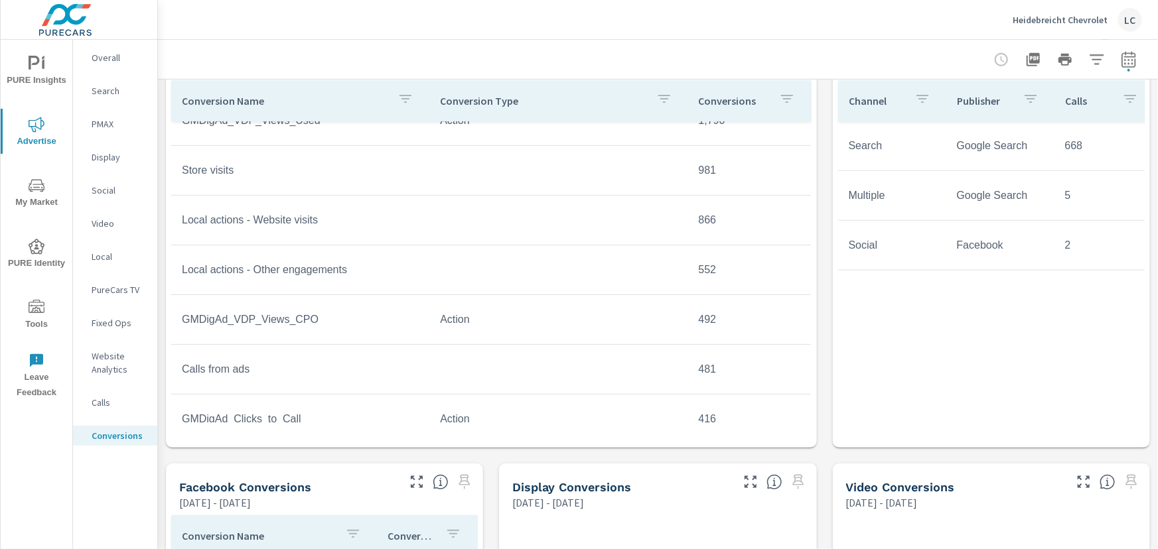
scroll to position [120, 0]
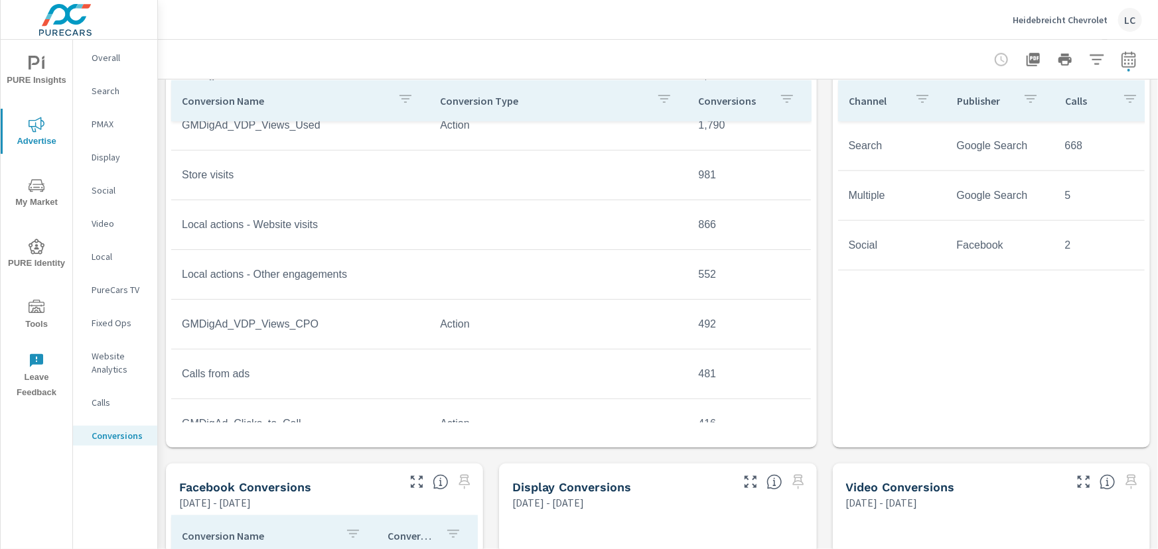
scroll to position [60, 0]
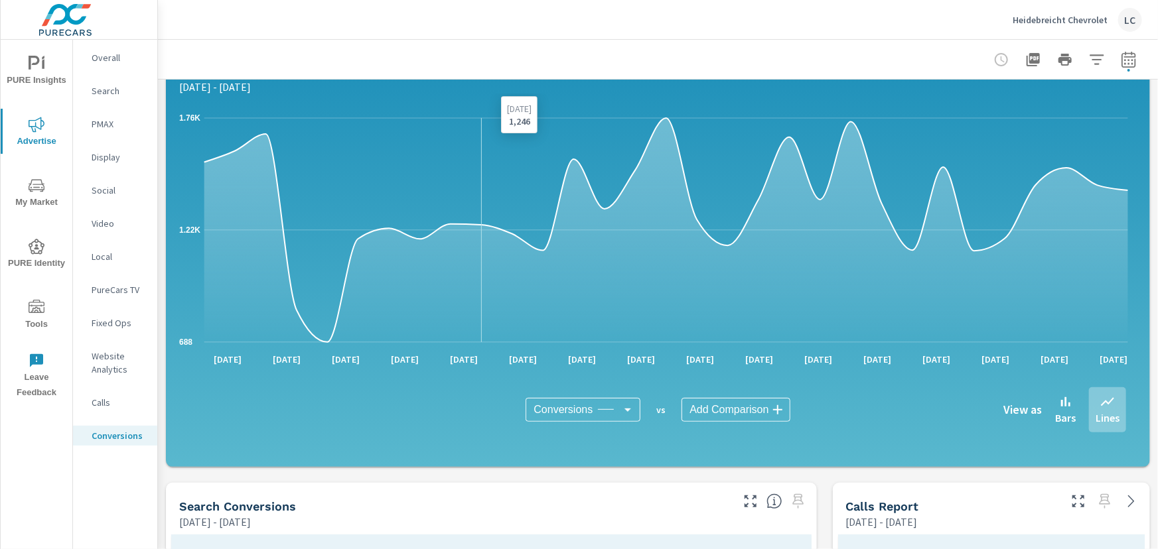
scroll to position [120, 0]
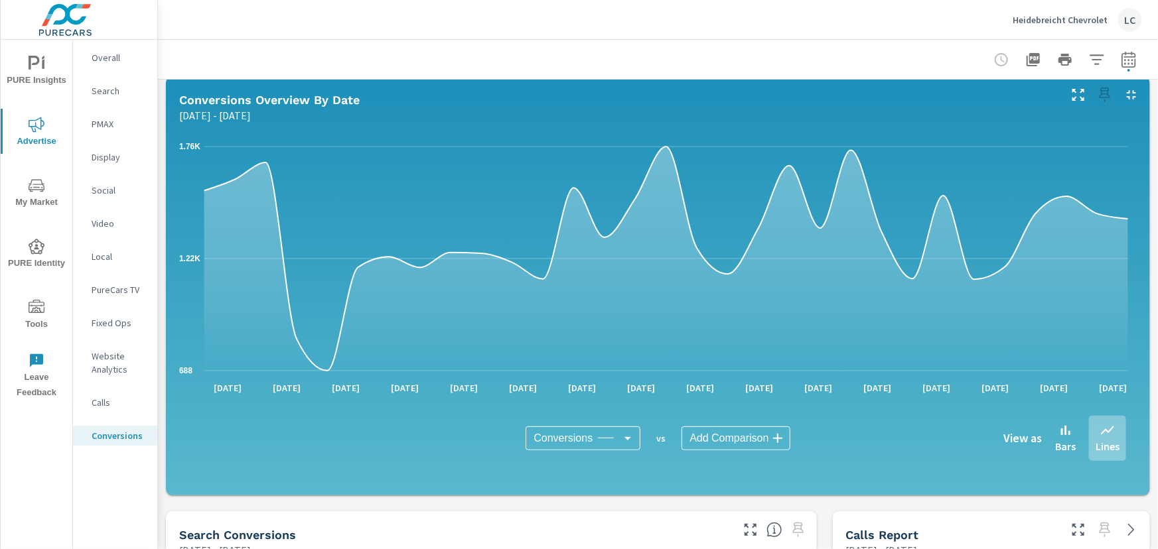
click at [113, 353] on p "Website Analytics" at bounding box center [119, 363] width 55 height 27
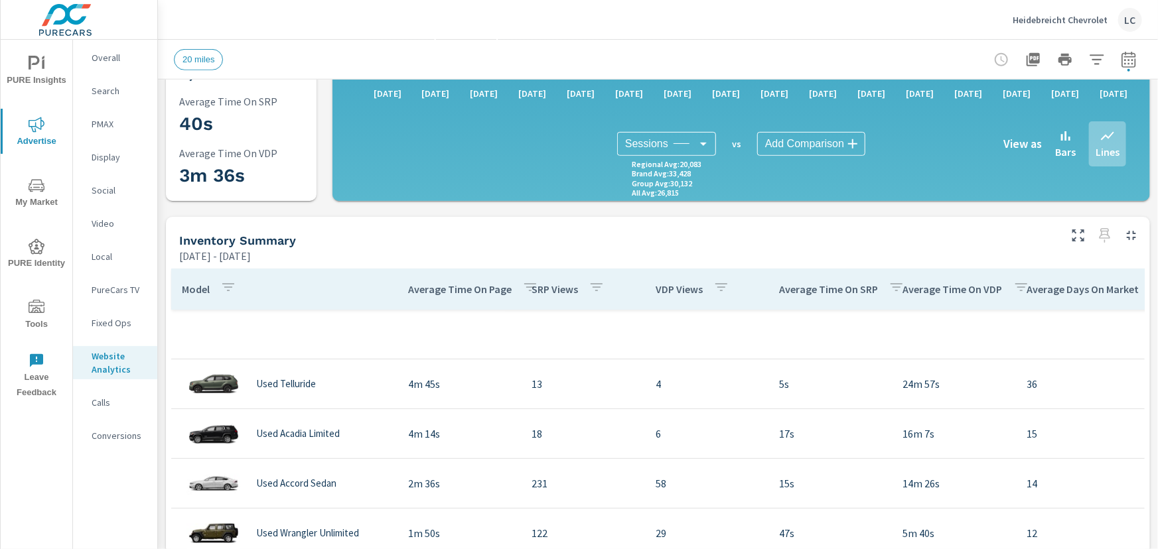
scroll to position [422, 0]
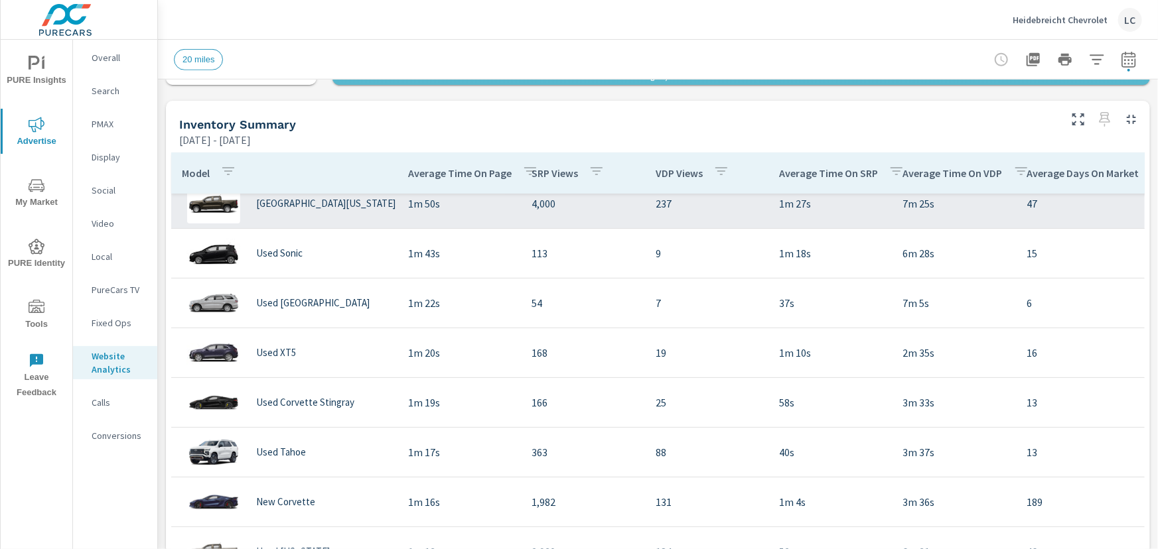
scroll to position [240, 0]
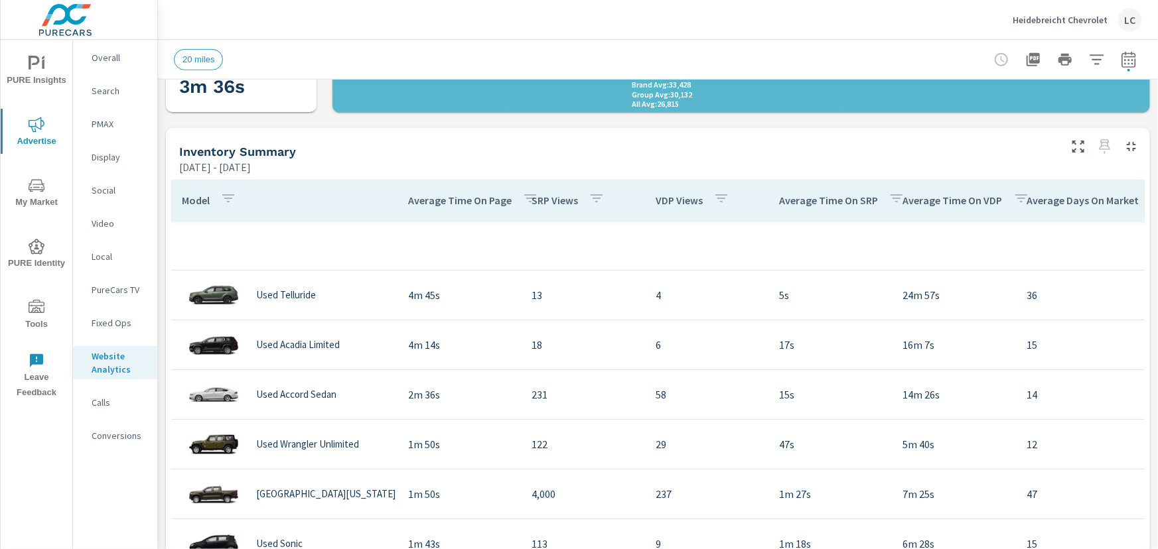
scroll to position [422, 0]
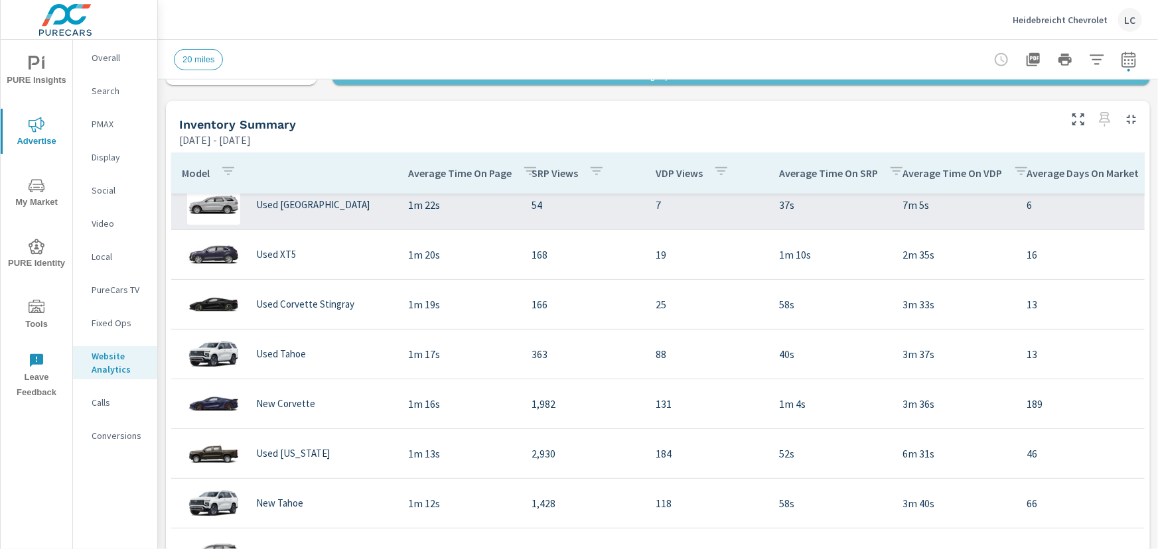
scroll to position [482, 0]
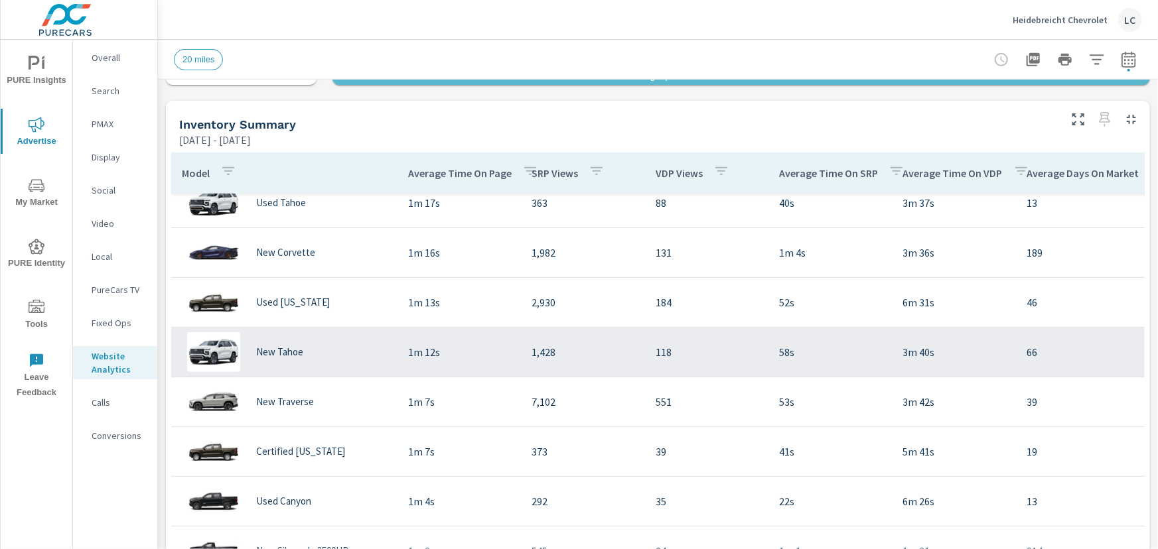
scroll to position [543, 0]
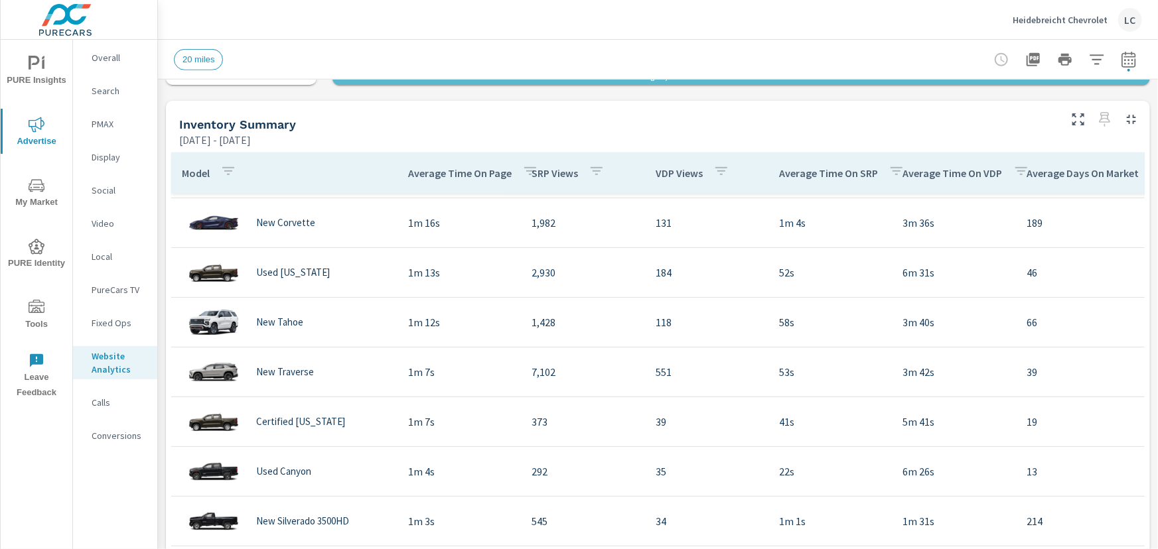
click at [106, 86] on p "Search" at bounding box center [119, 90] width 55 height 13
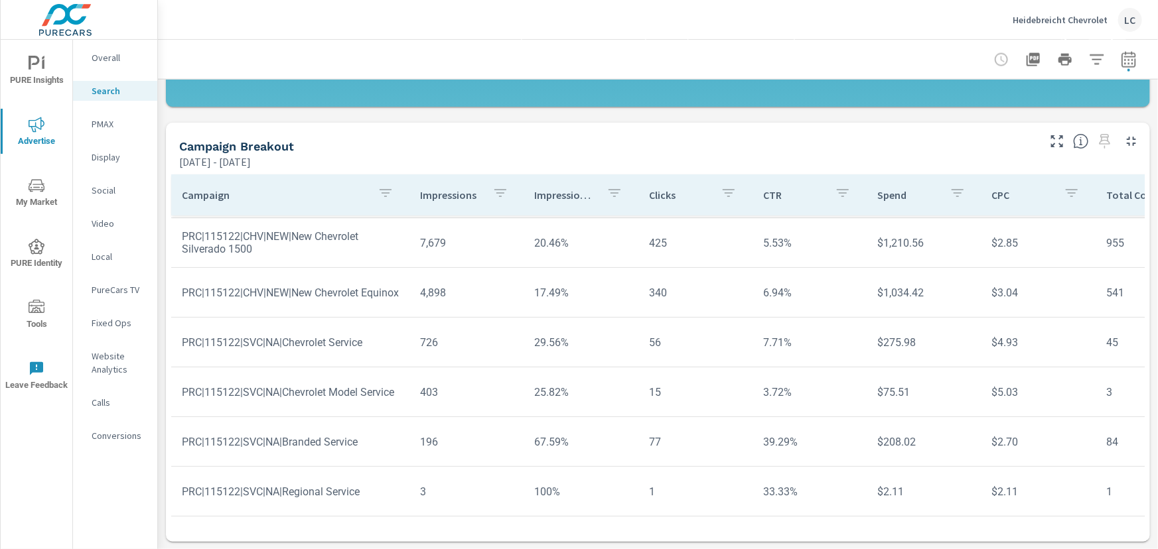
scroll to position [206, 0]
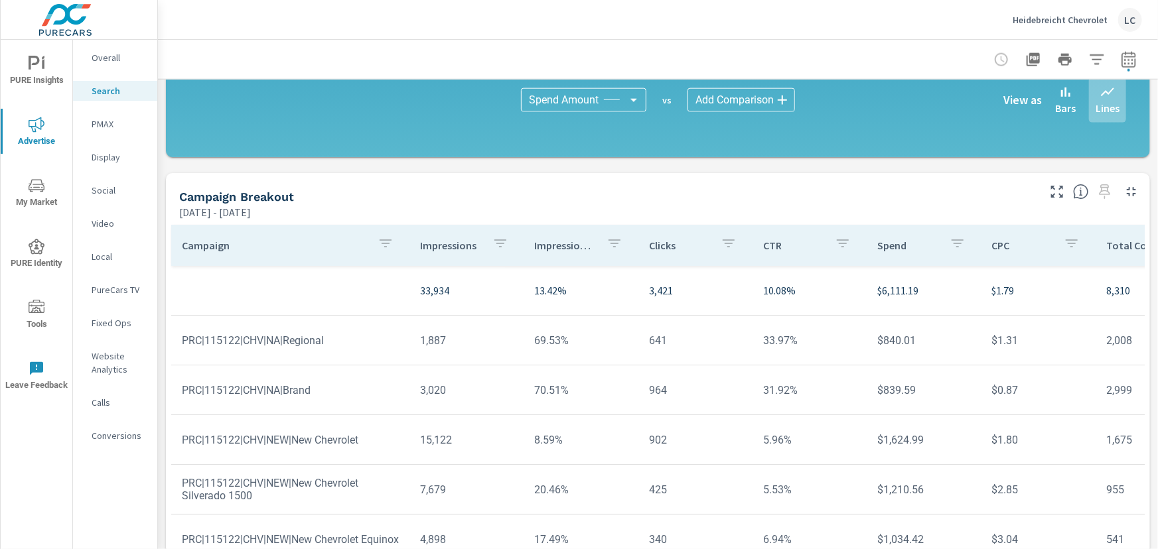
scroll to position [944, 0]
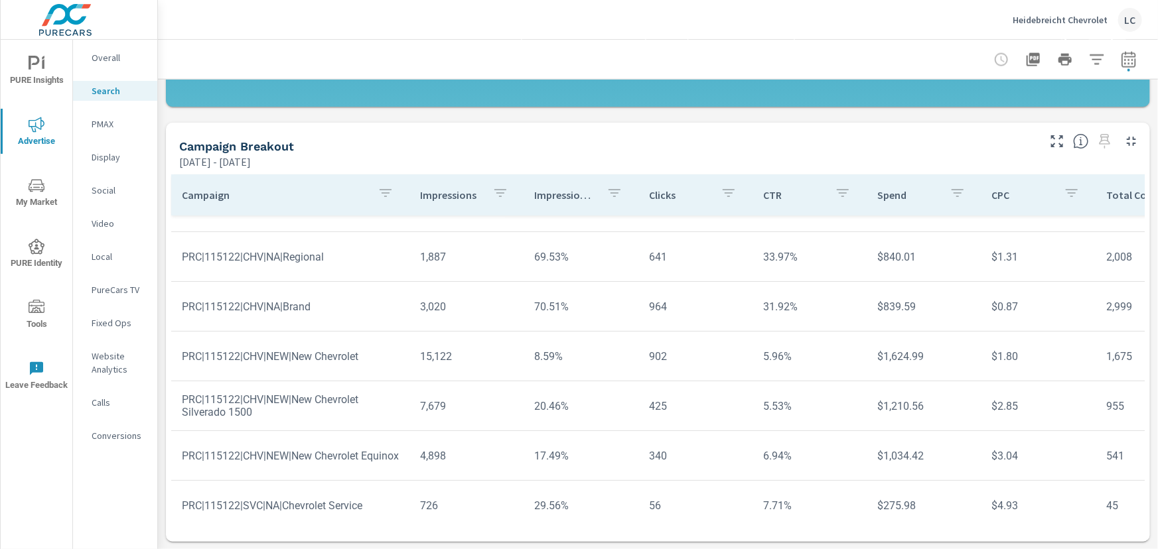
scroll to position [60, 0]
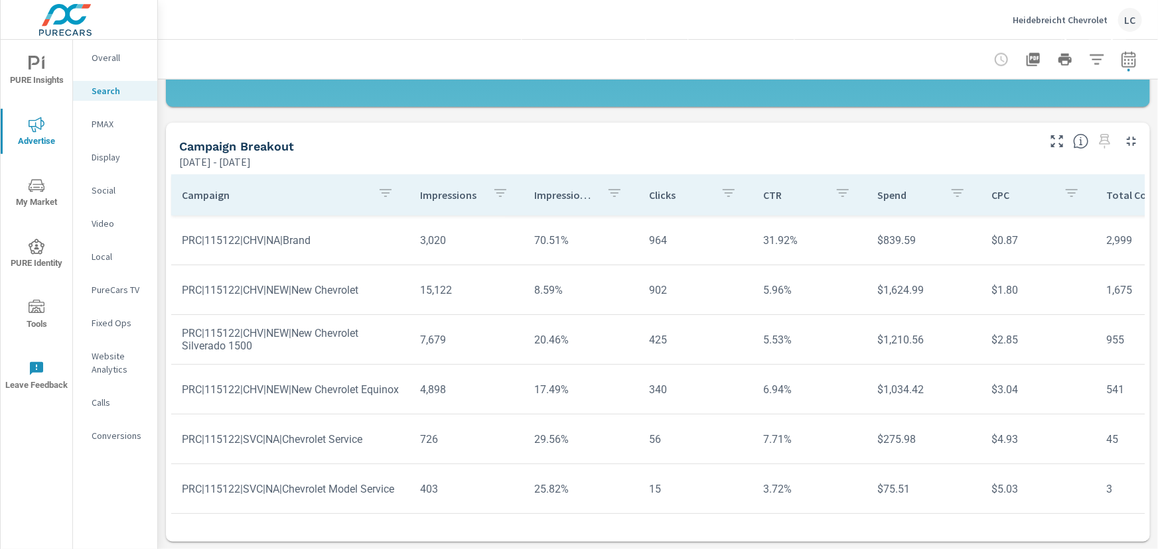
scroll to position [120, 0]
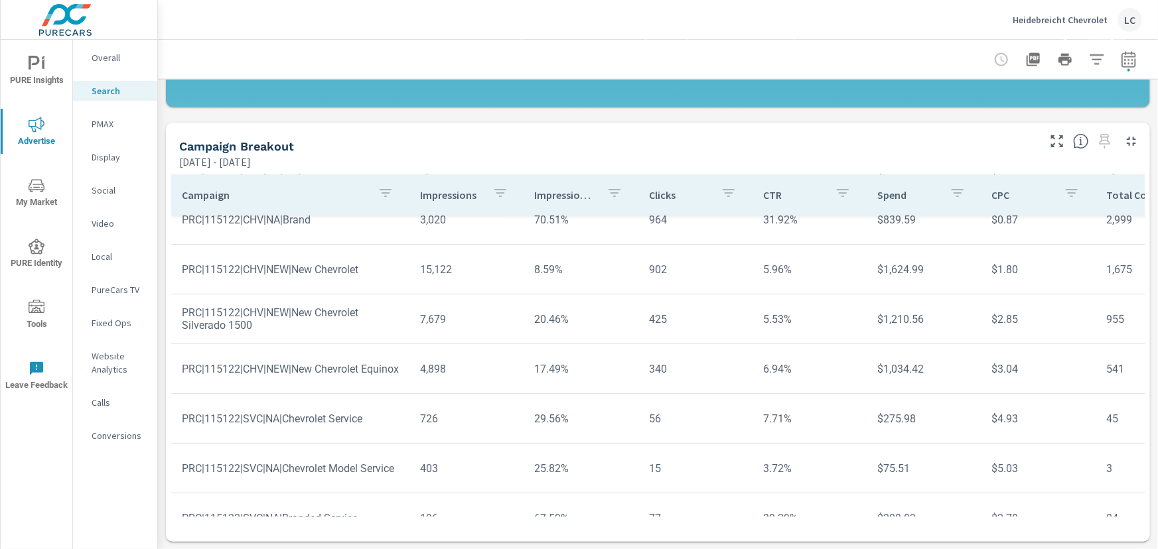
scroll to position [180, 0]
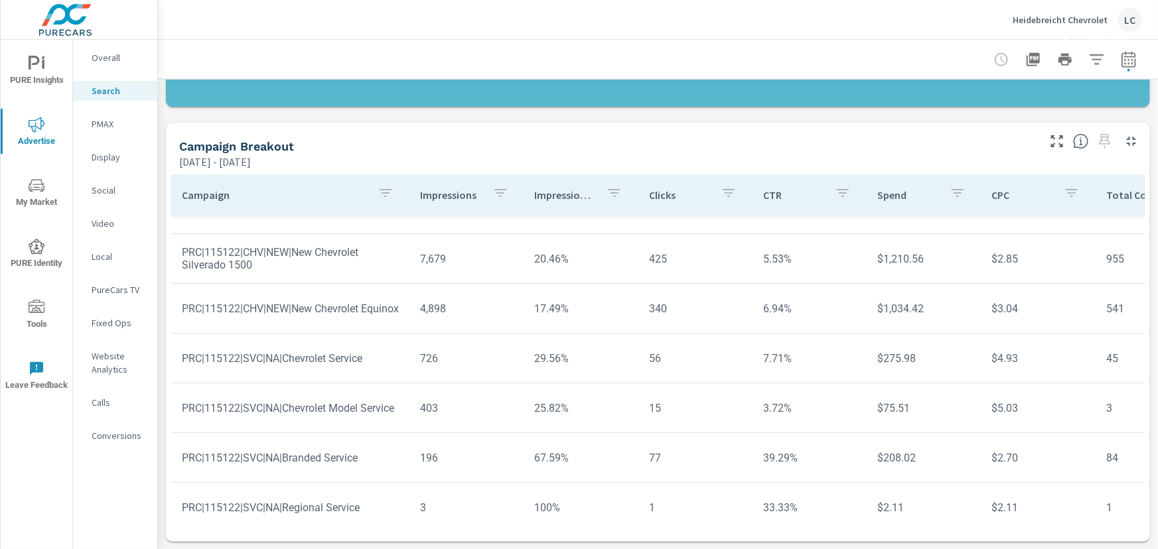
scroll to position [82, 0]
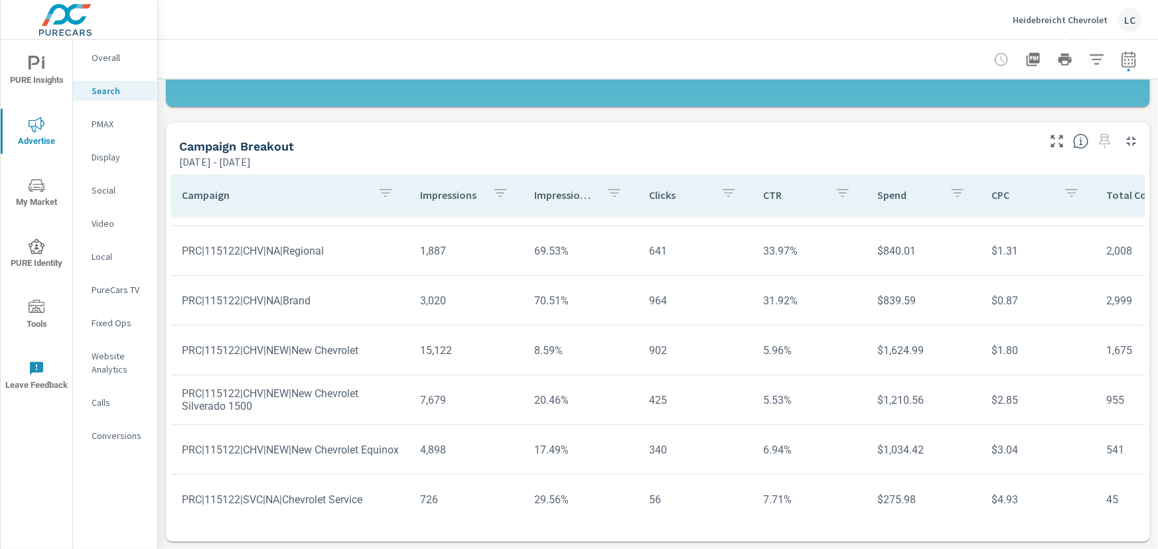
scroll to position [60, 0]
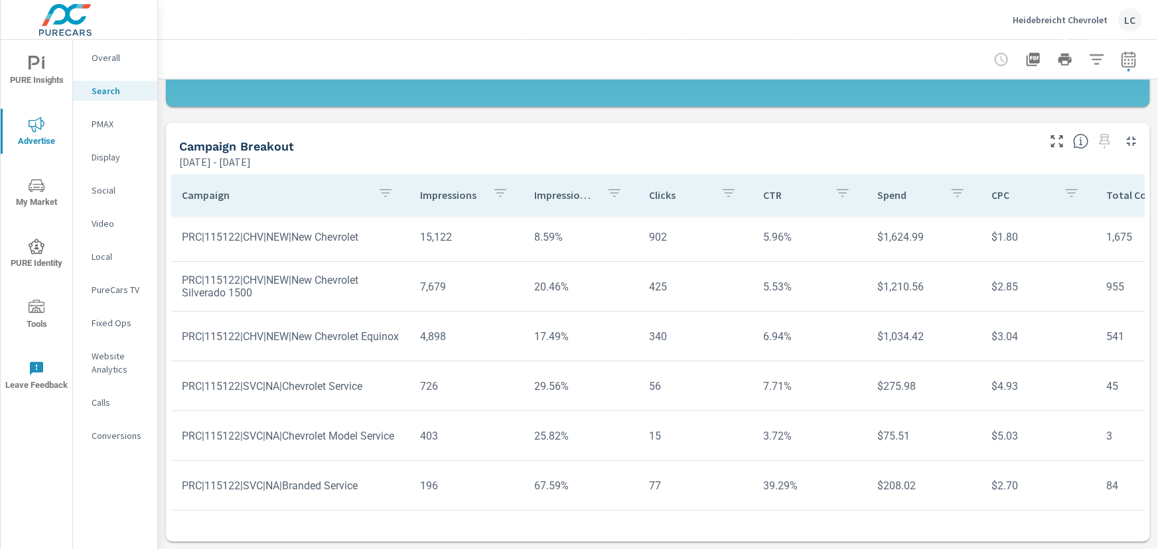
scroll to position [206, 0]
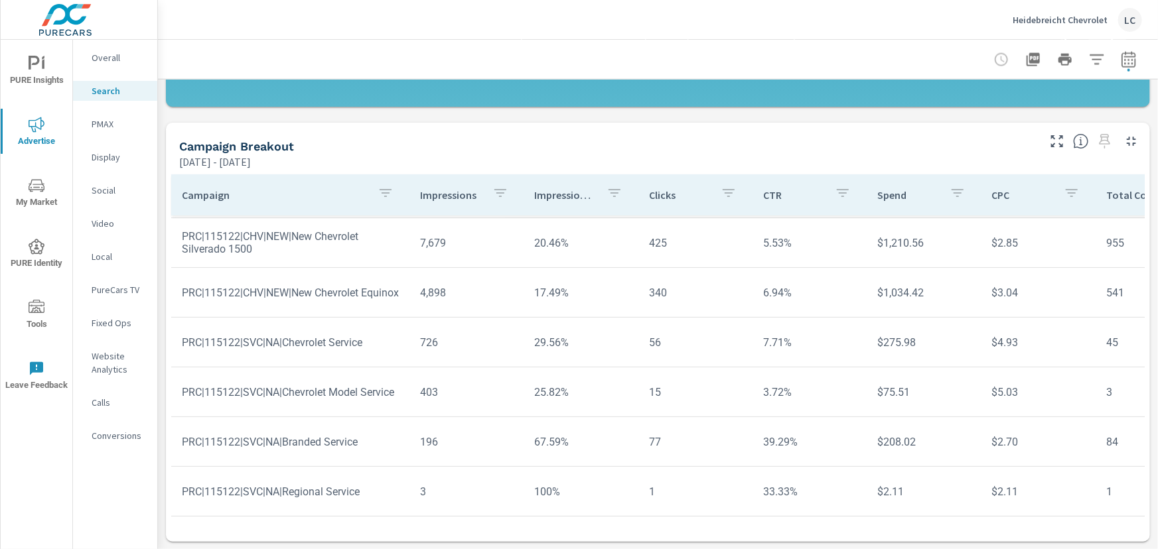
scroll to position [64, 0]
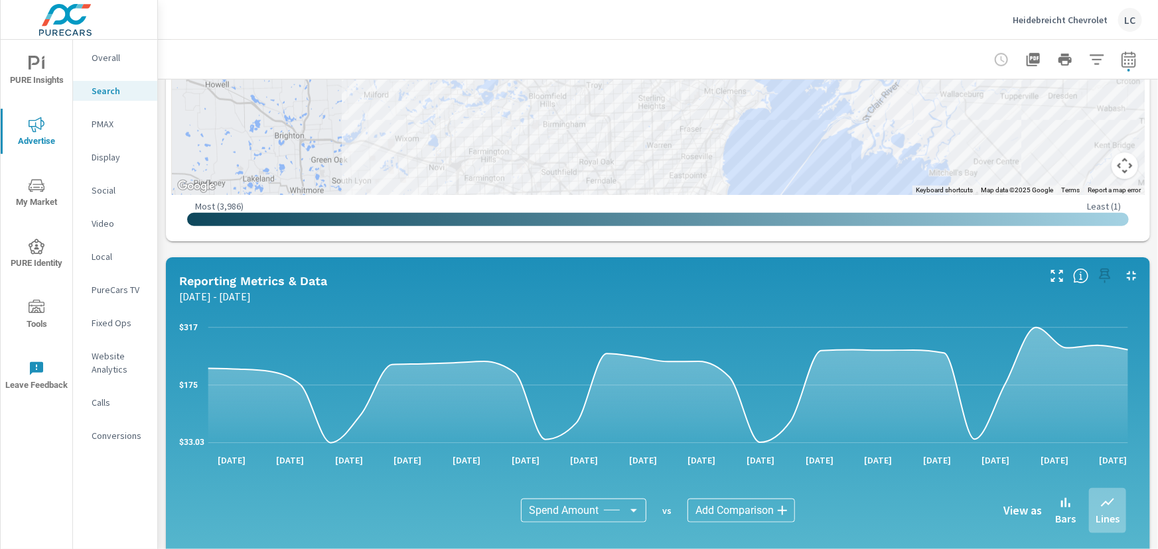
scroll to position [281, 0]
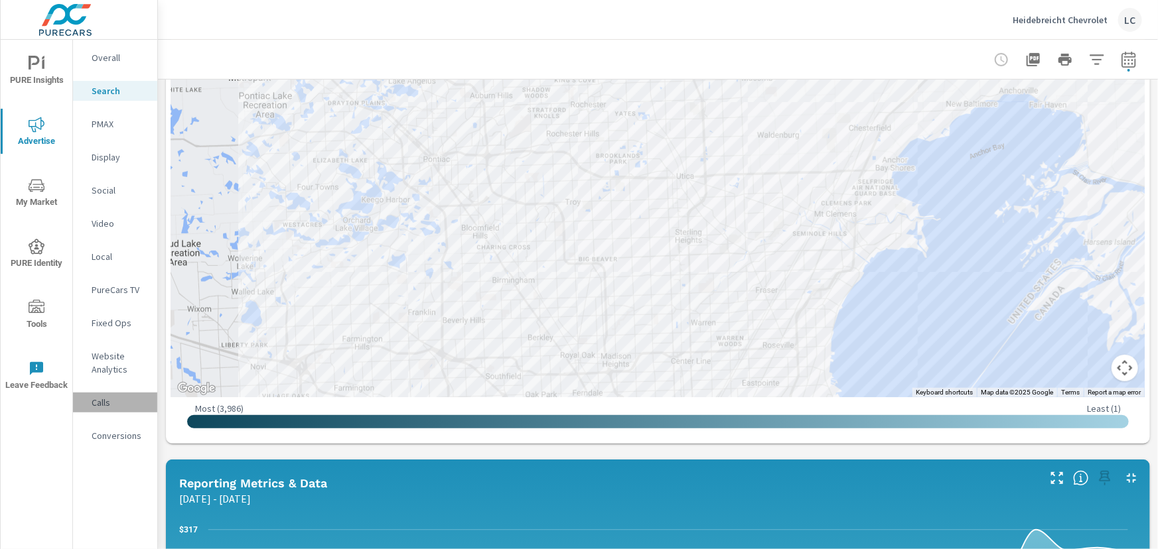
click at [115, 396] on p "Calls" at bounding box center [119, 402] width 55 height 13
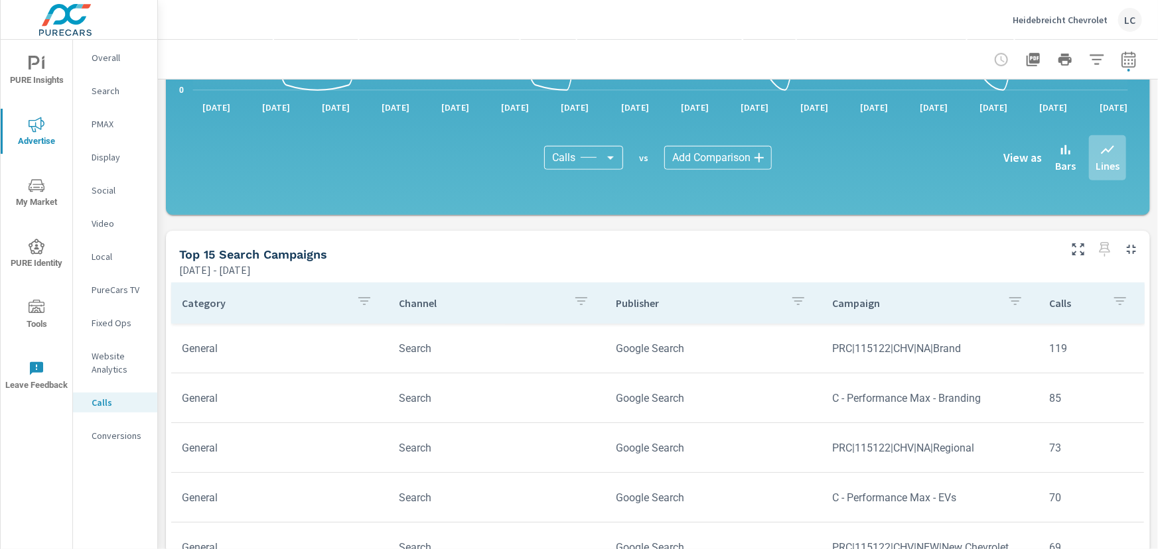
scroll to position [543, 0]
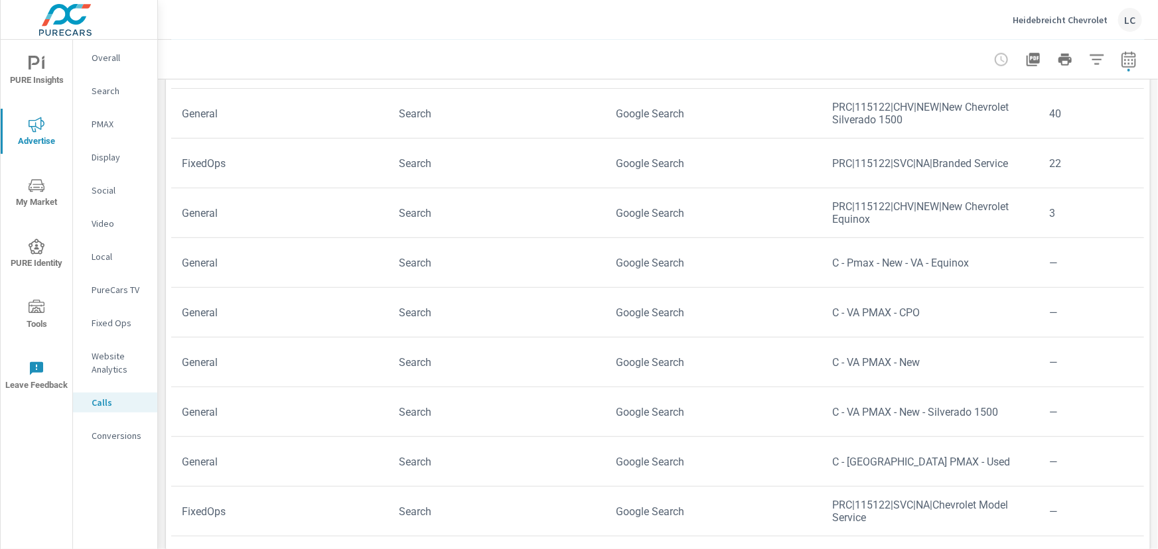
scroll to position [784, 0]
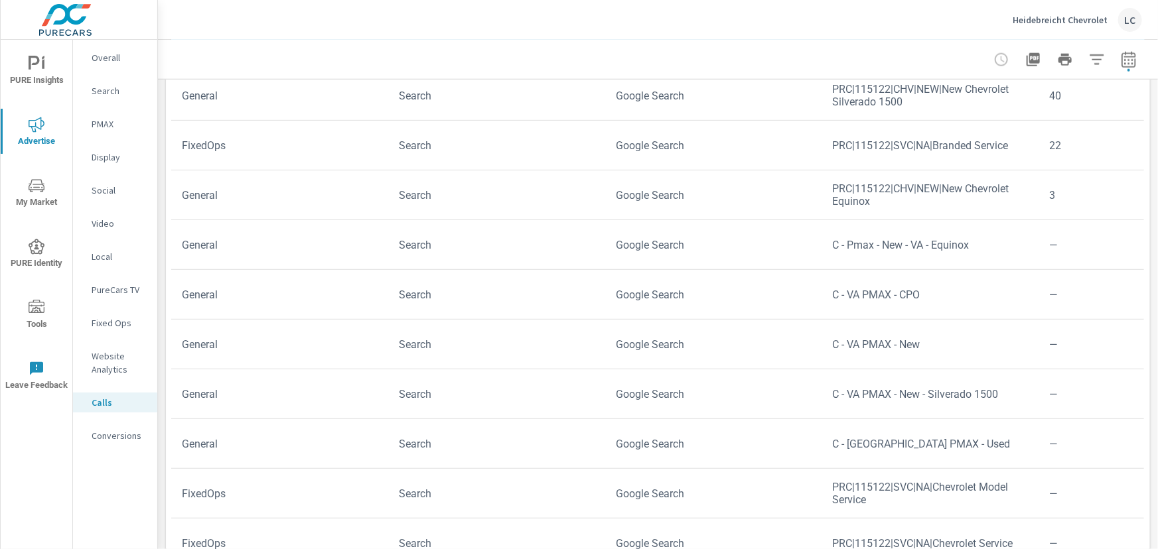
scroll to position [168, 0]
